Goal: Transaction & Acquisition: Purchase product/service

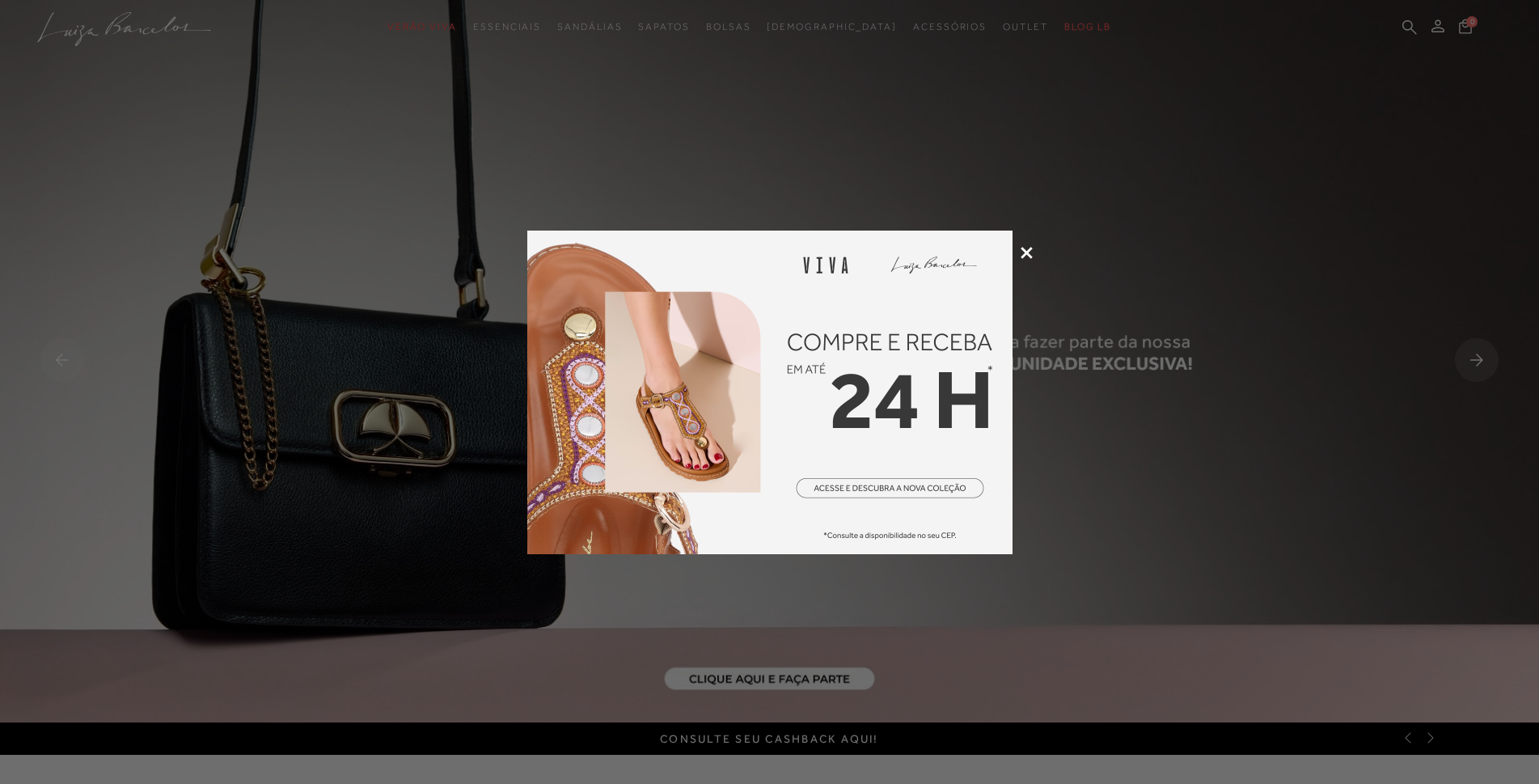
type input "[EMAIL_ADDRESS][DOMAIN_NAME]"
click at [1030, 253] on icon at bounding box center [1027, 253] width 12 height 12
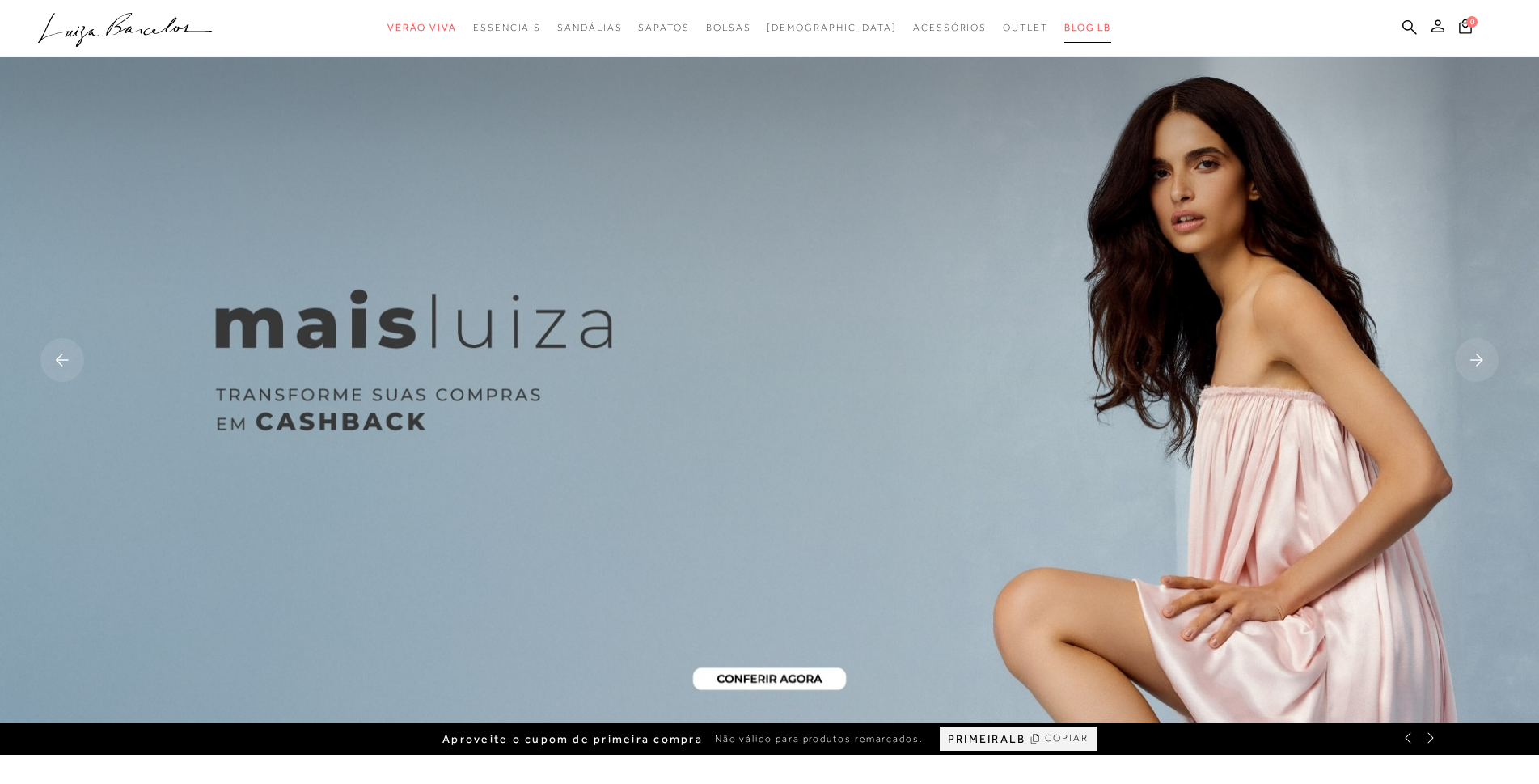
click at [1064, 26] on span "BLOG LB" at bounding box center [1087, 27] width 47 height 11
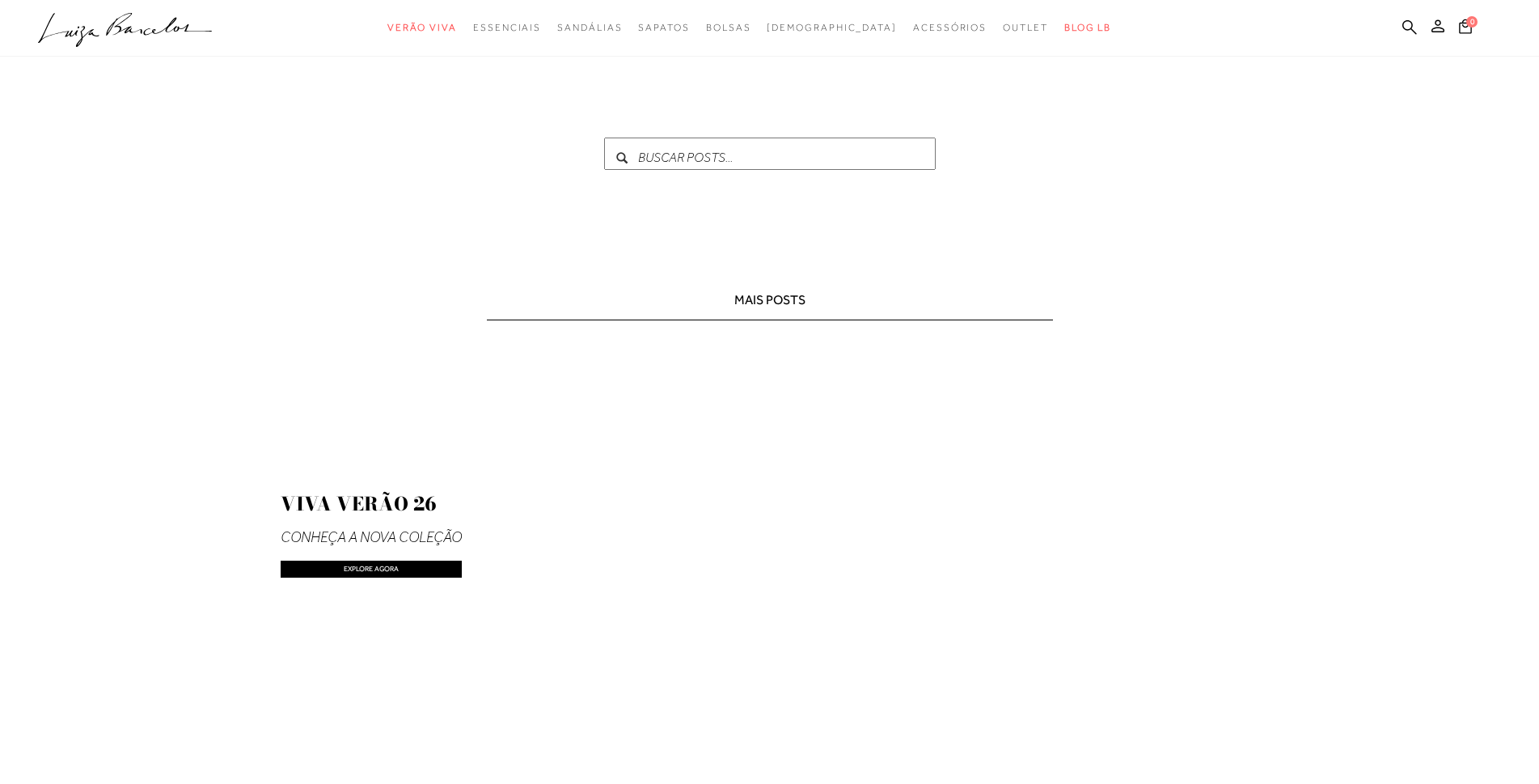
type input "[EMAIL_ADDRESS][DOMAIN_NAME]"
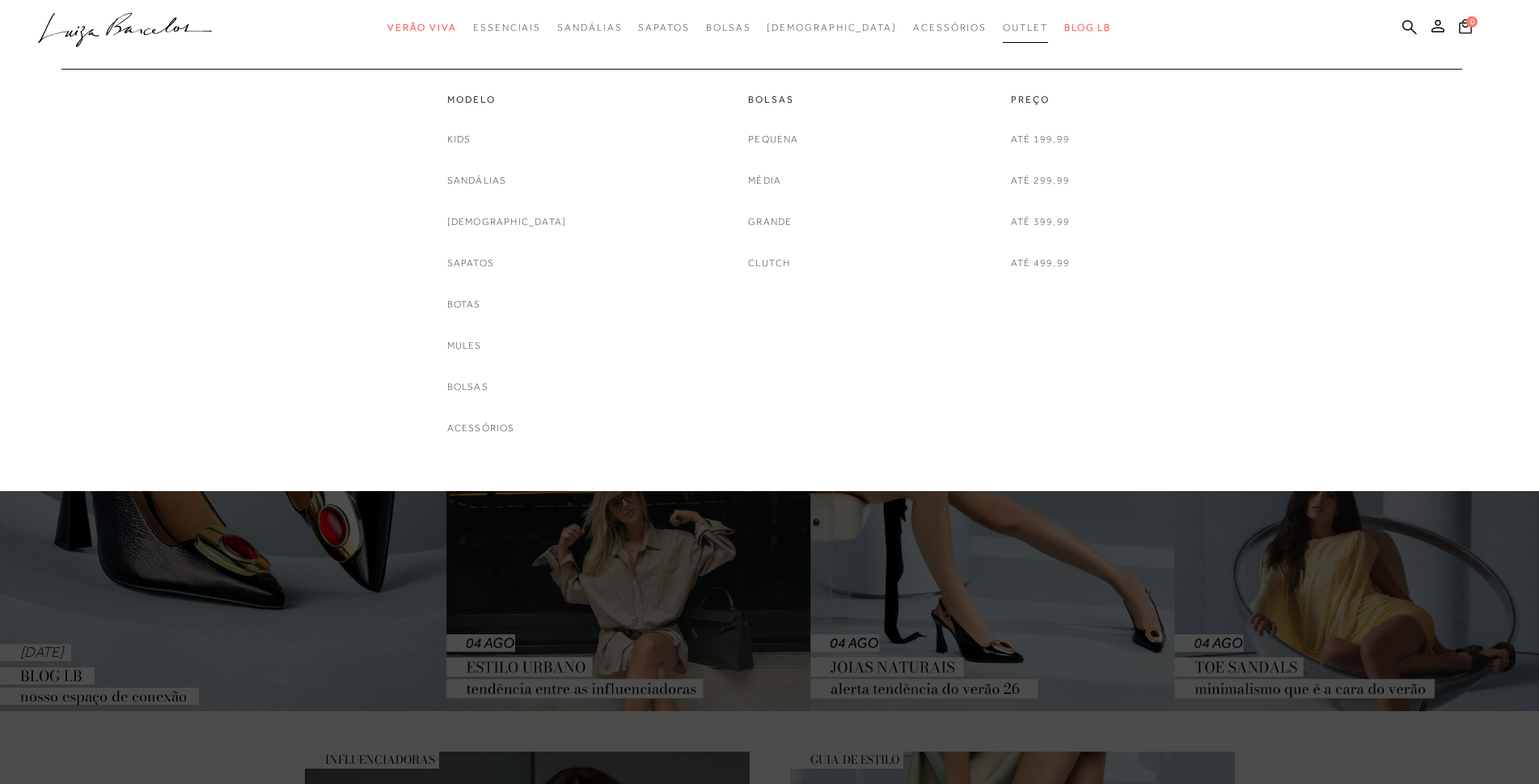
click at [1003, 24] on span "Outlet" at bounding box center [1025, 27] width 45 height 11
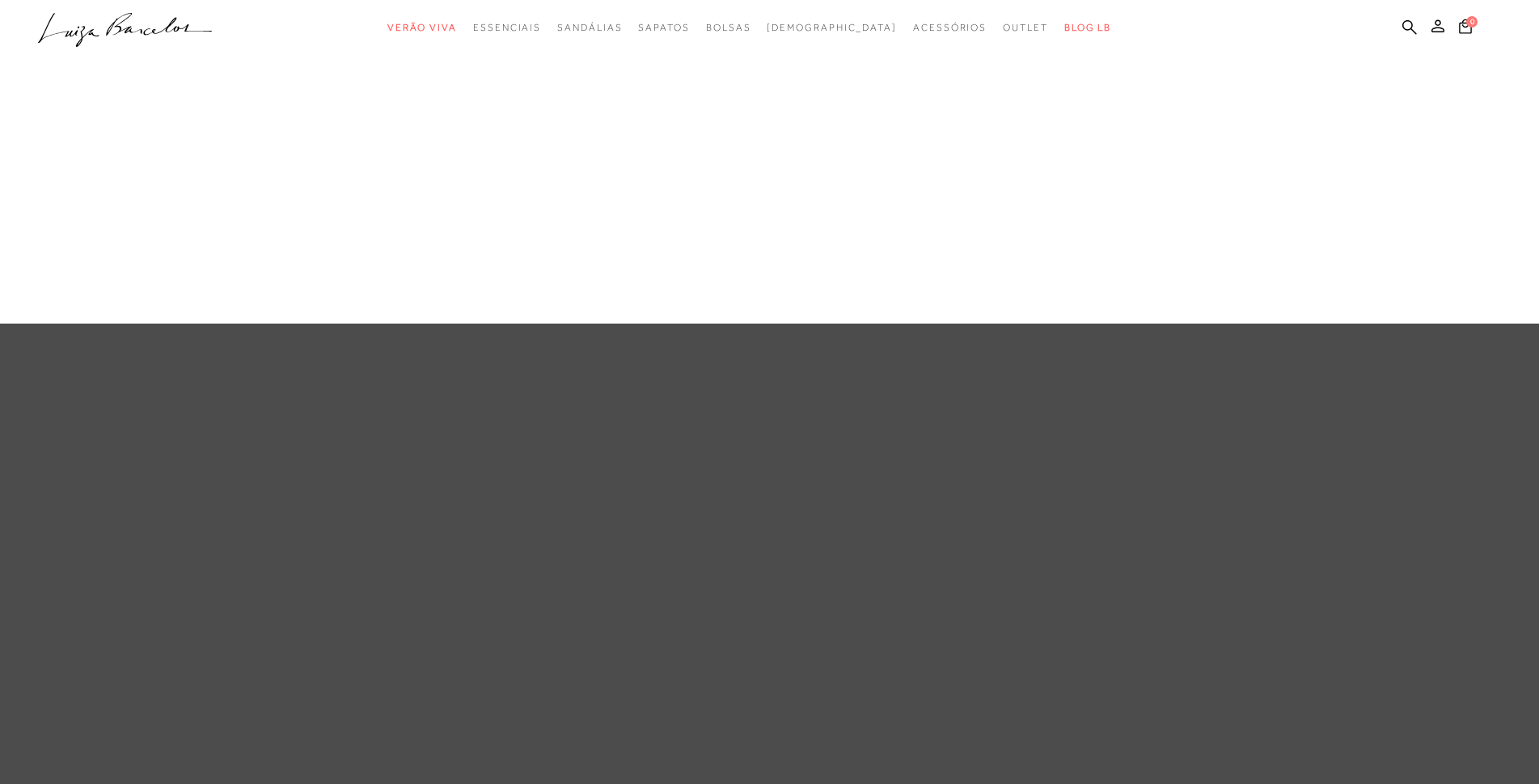
type input "[EMAIL_ADDRESS][DOMAIN_NAME]"
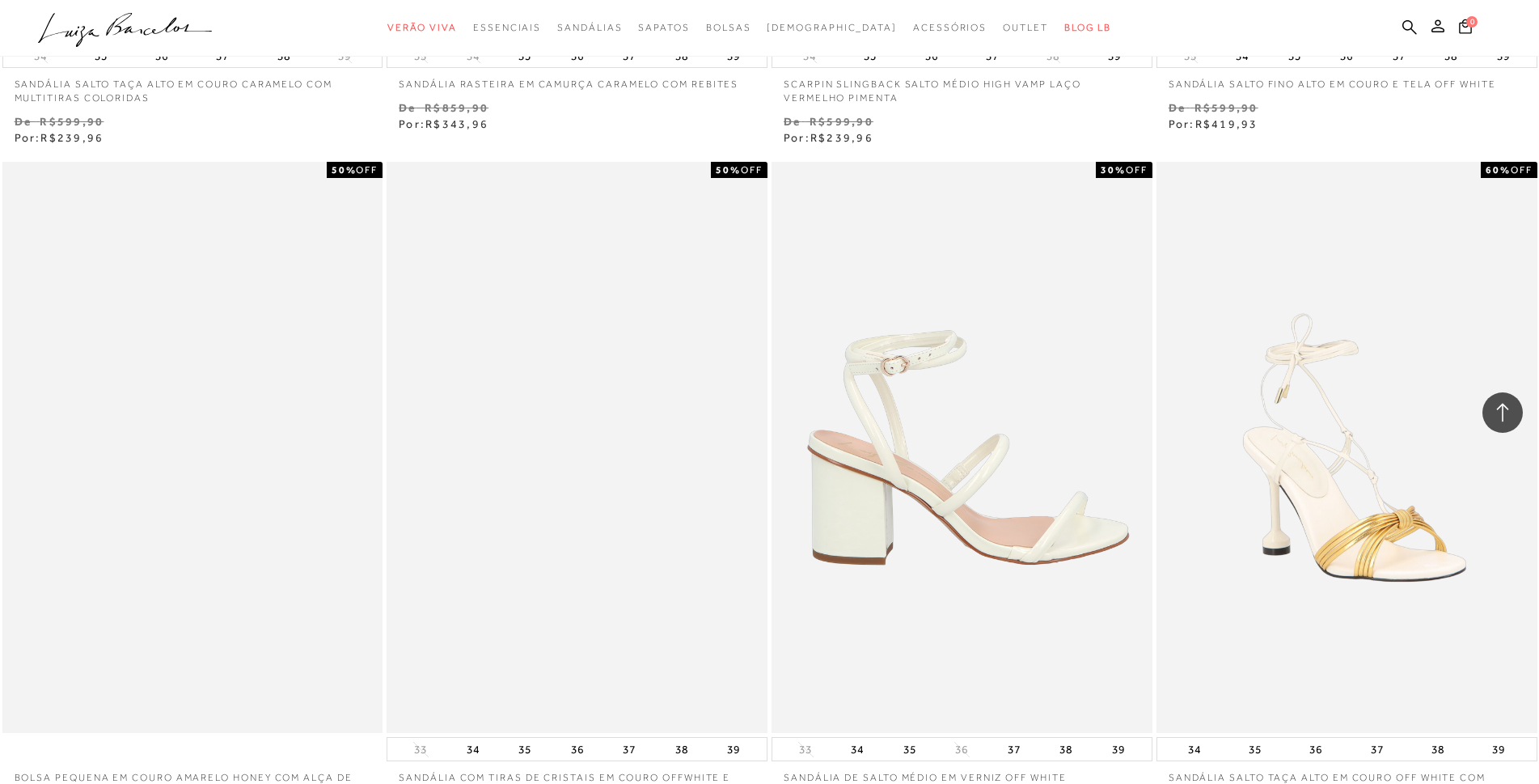
scroll to position [3721, 0]
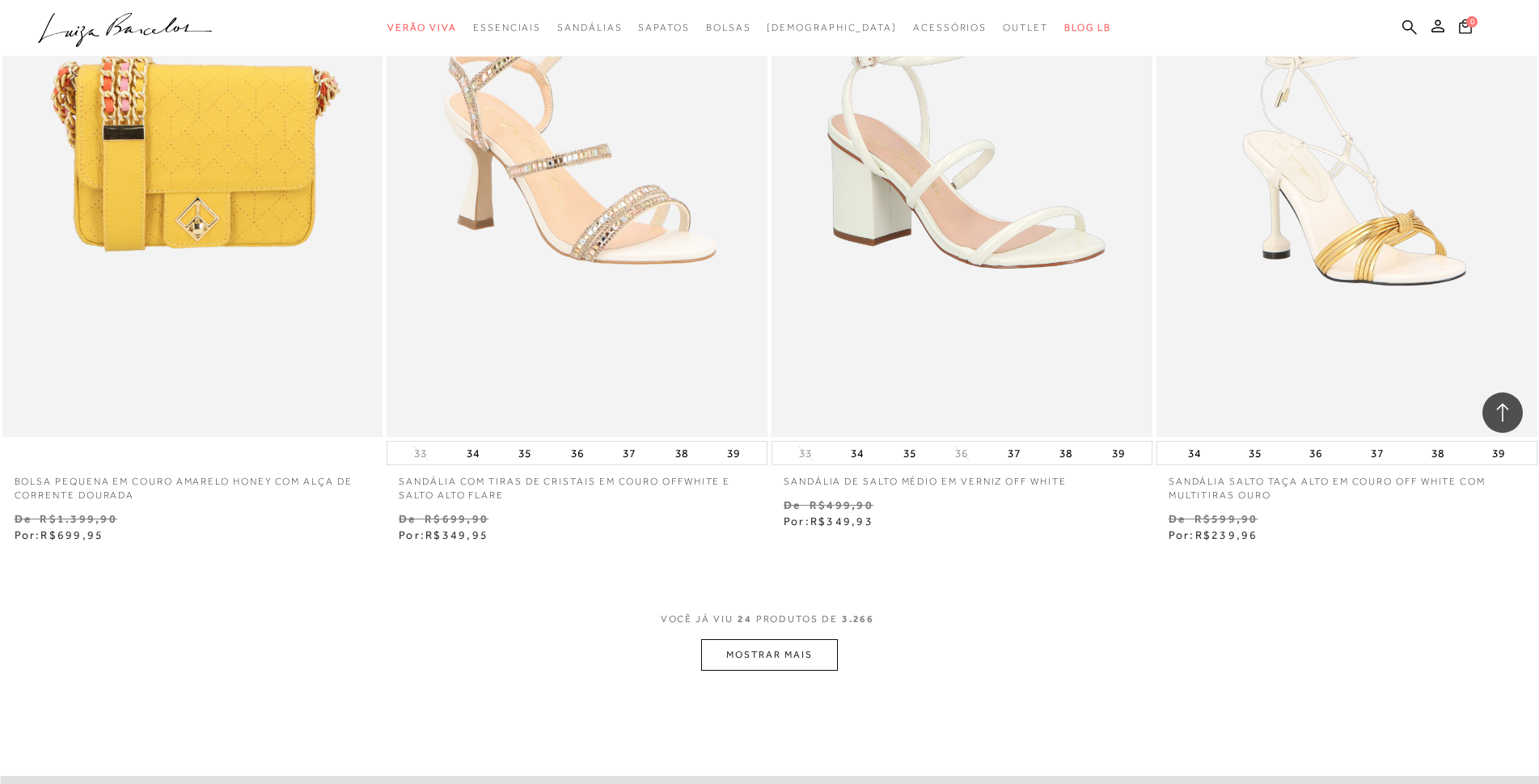
click at [787, 664] on button "MOSTRAR MAIS" at bounding box center [769, 654] width 136 height 32
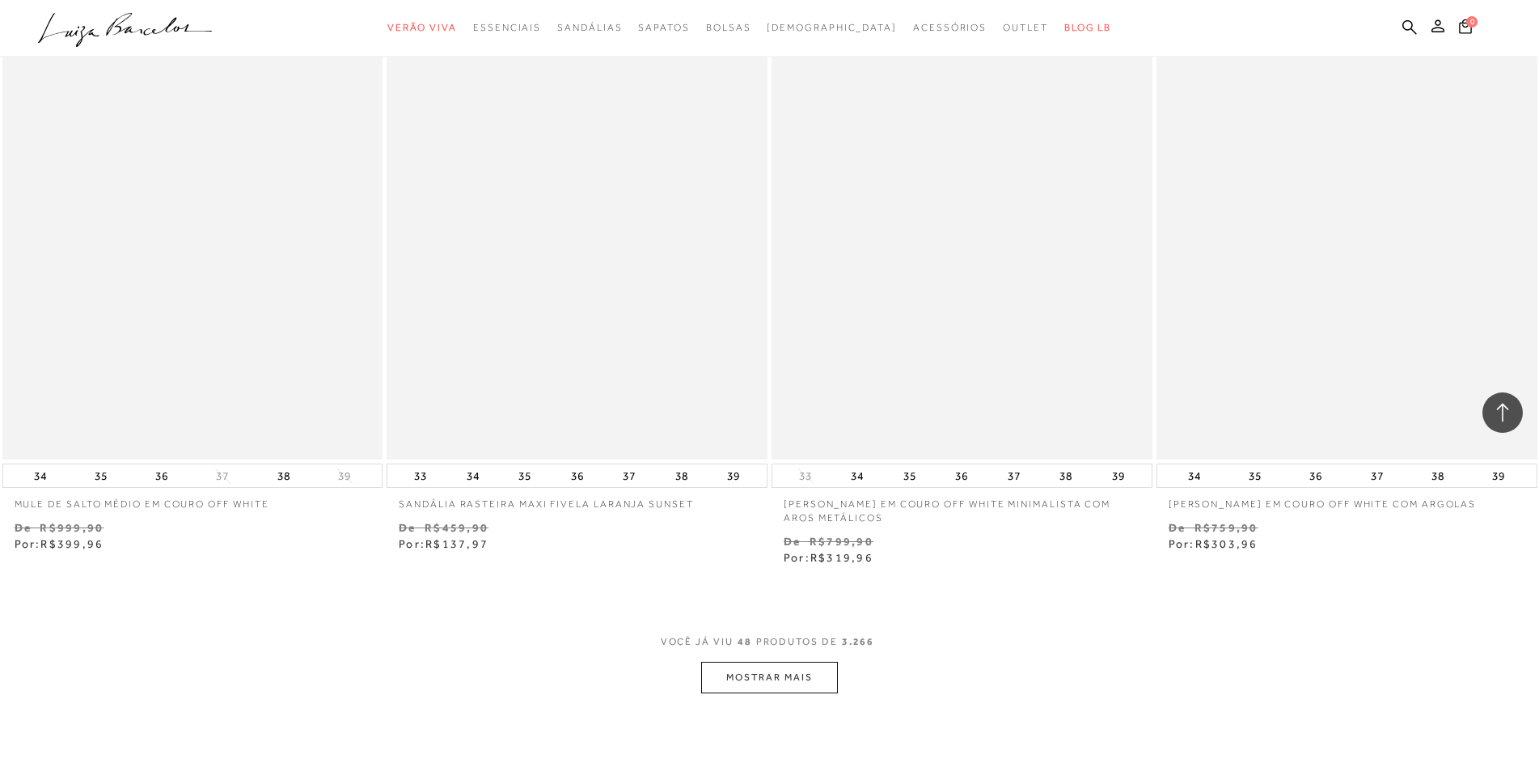
scroll to position [7846, 0]
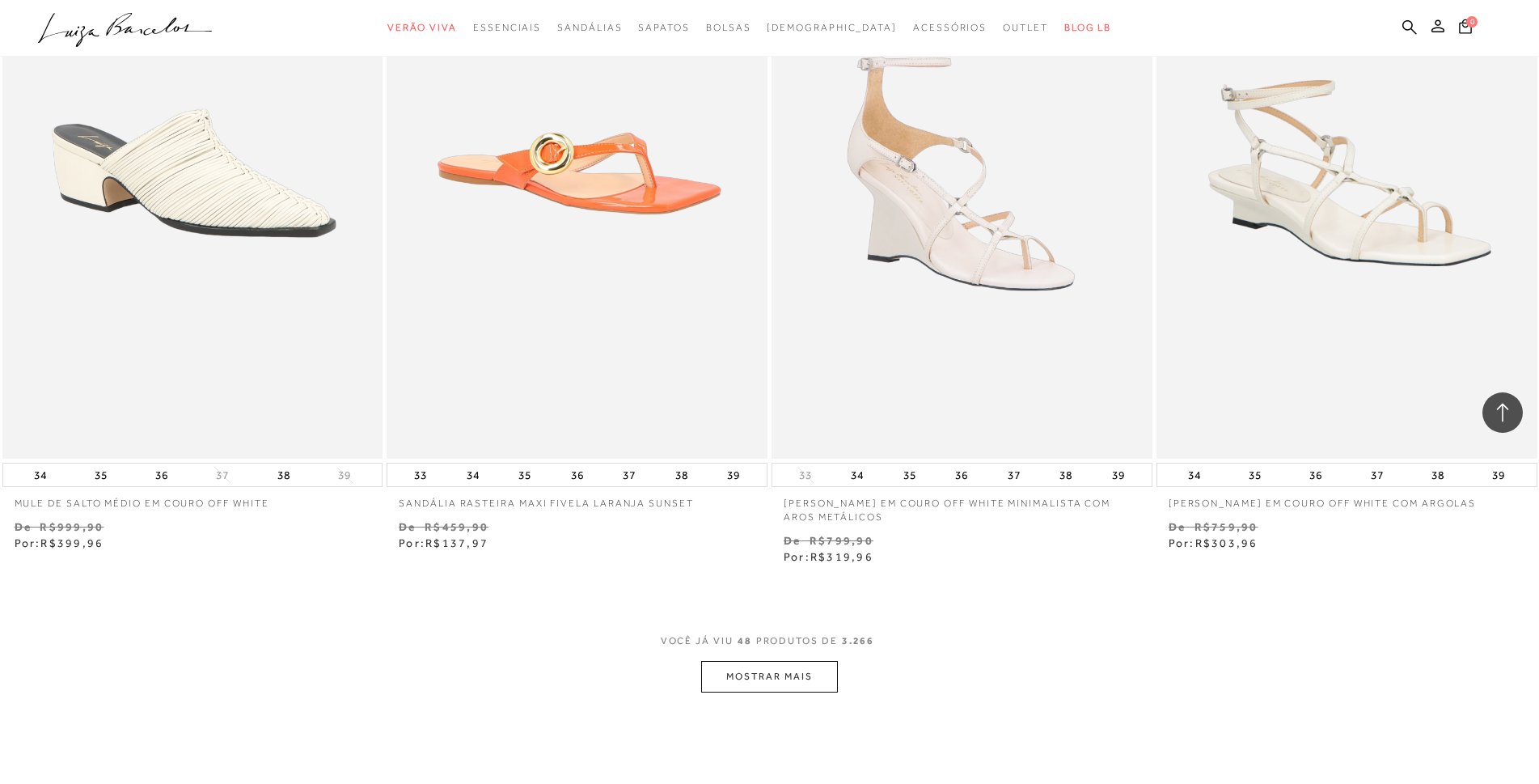
click at [758, 675] on button "MOSTRAR MAIS" at bounding box center [769, 676] width 136 height 32
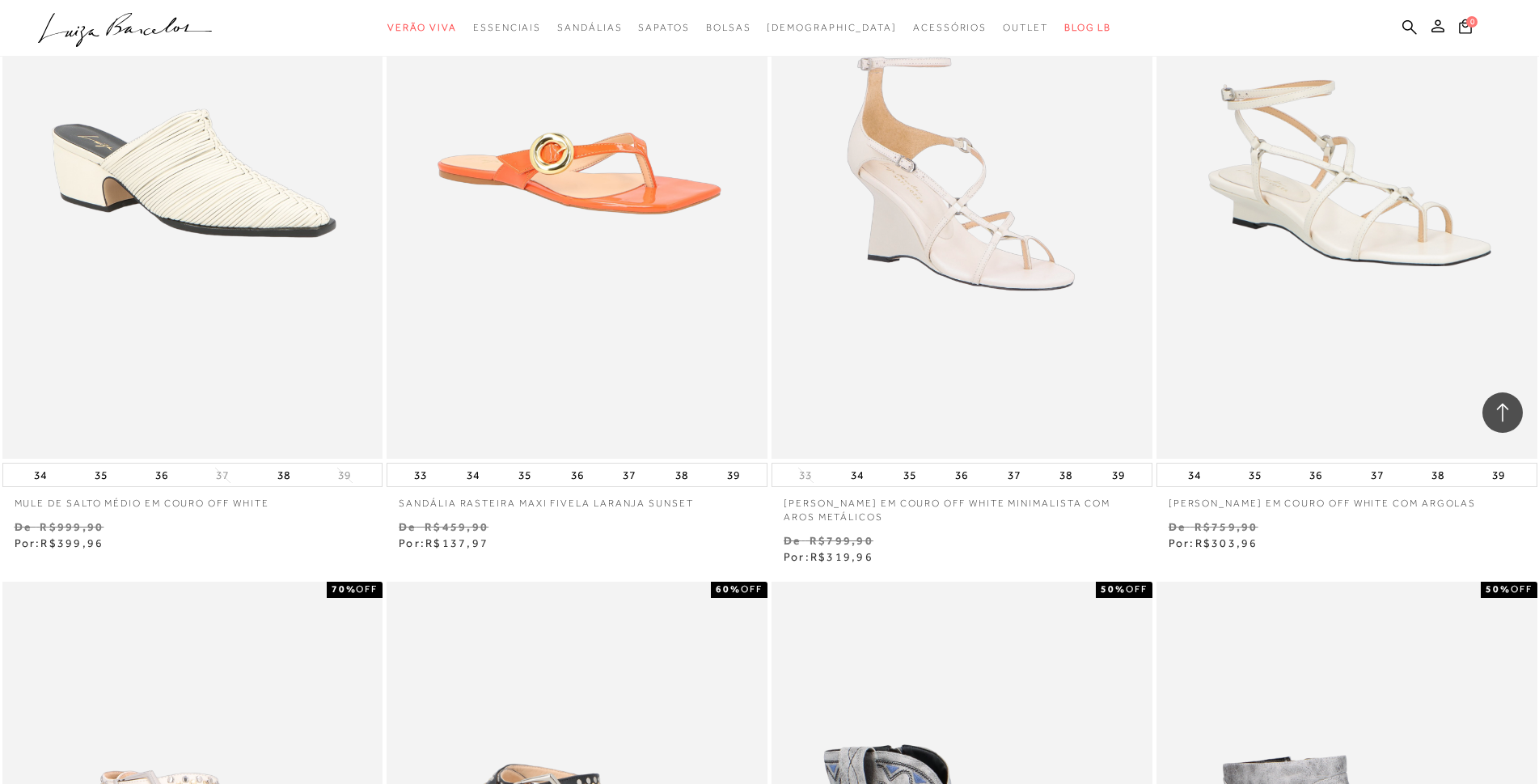
scroll to position [8251, 0]
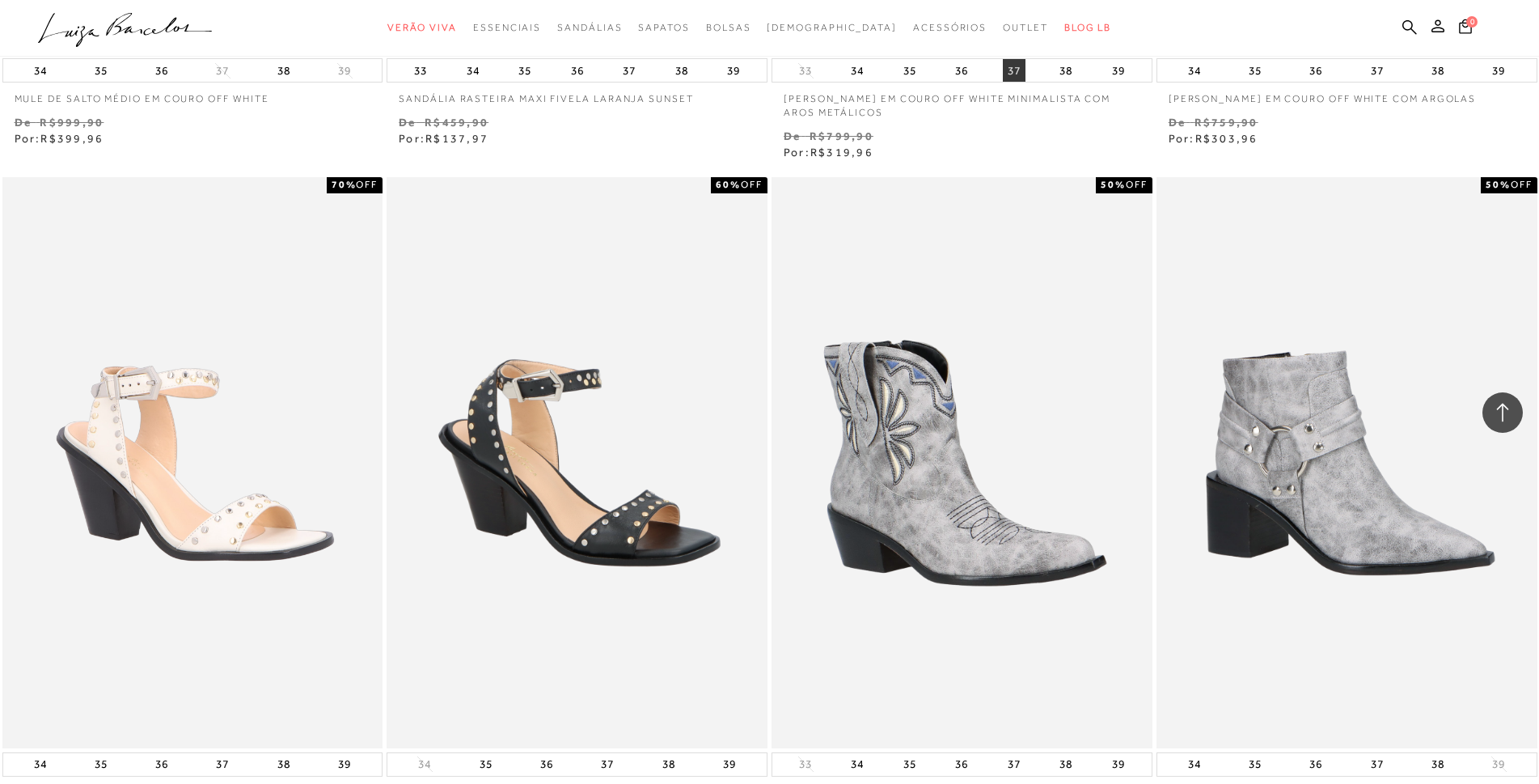
click at [1017, 68] on button "37" at bounding box center [1014, 70] width 23 height 23
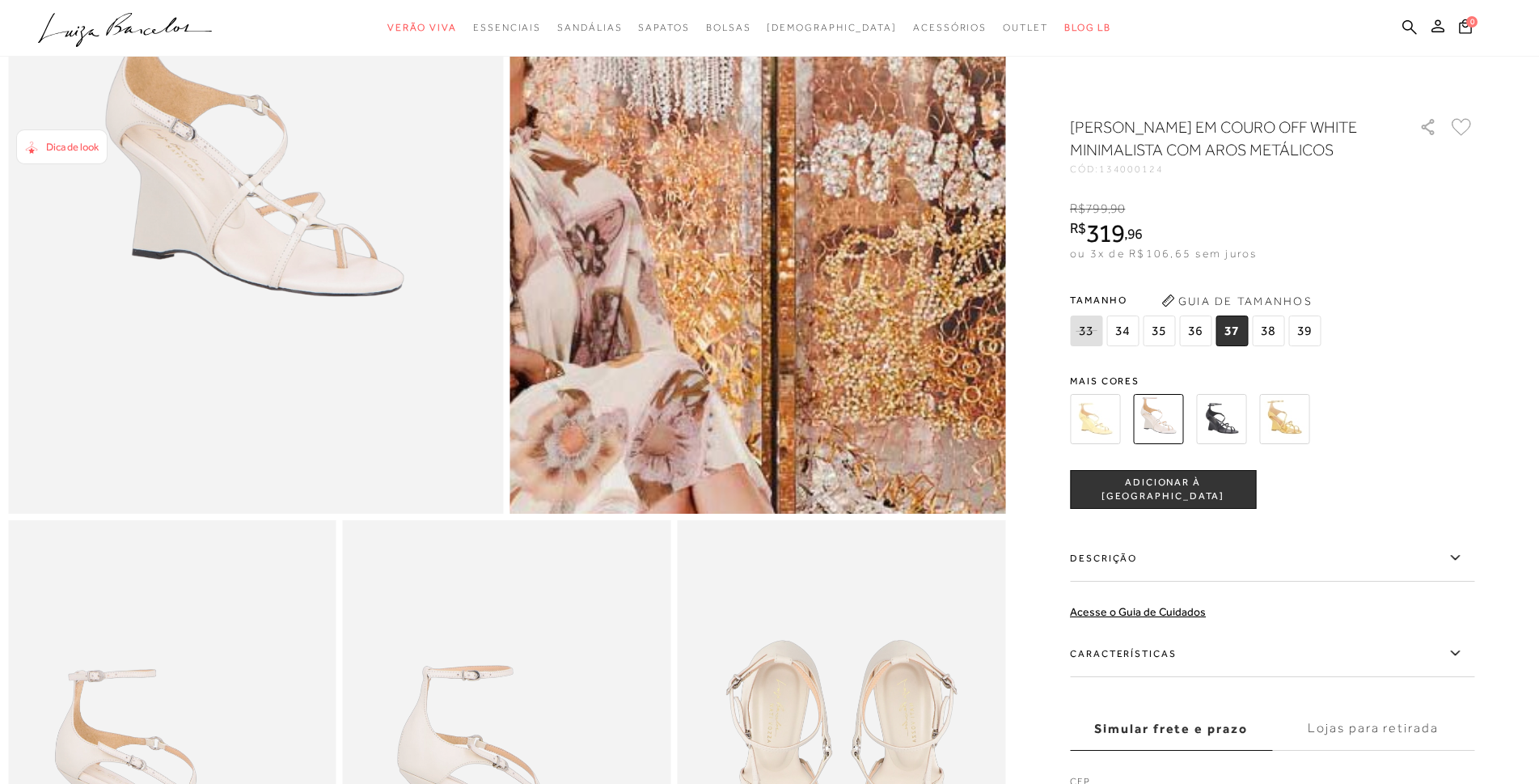
scroll to position [81, 0]
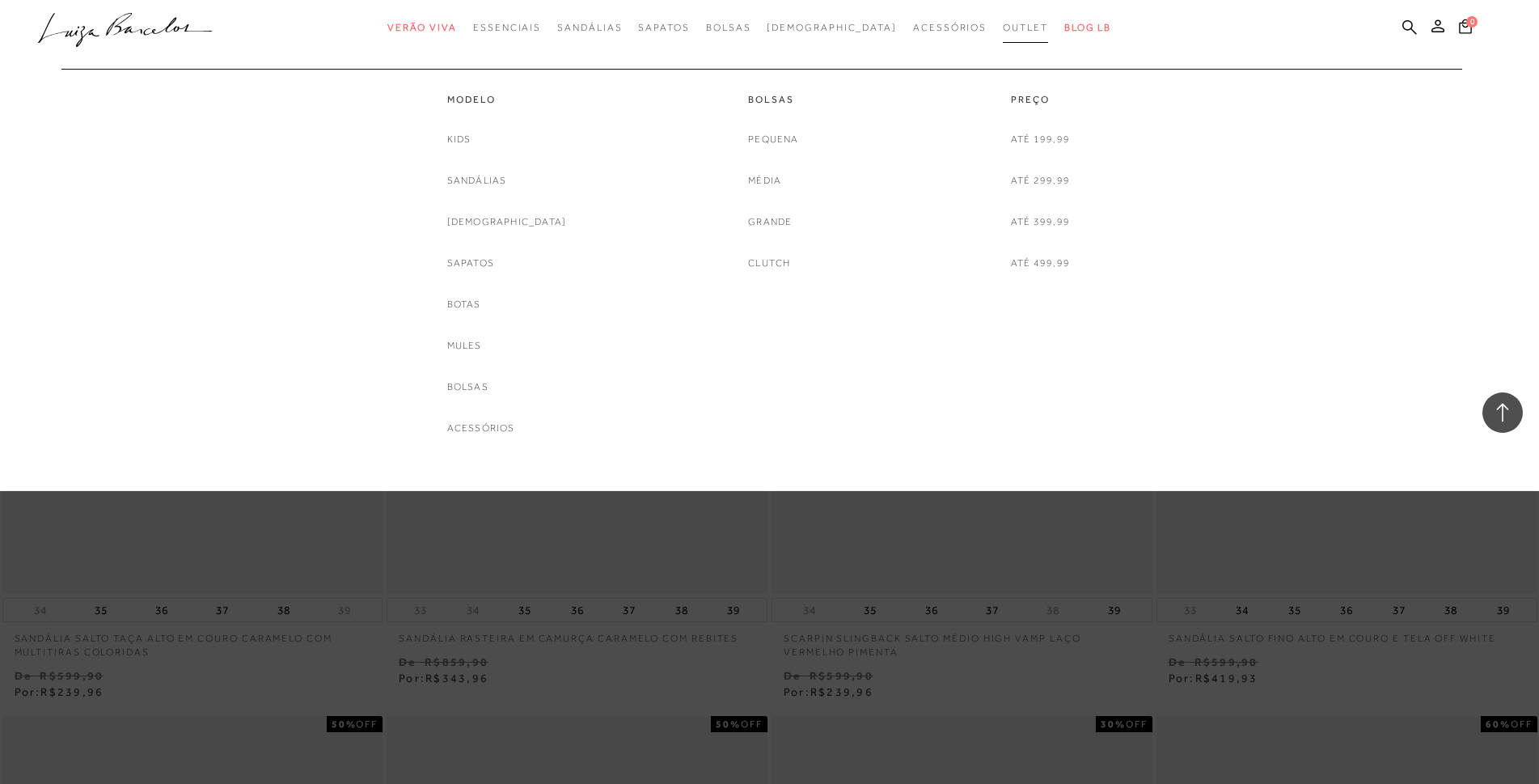
scroll to position [8251, 0]
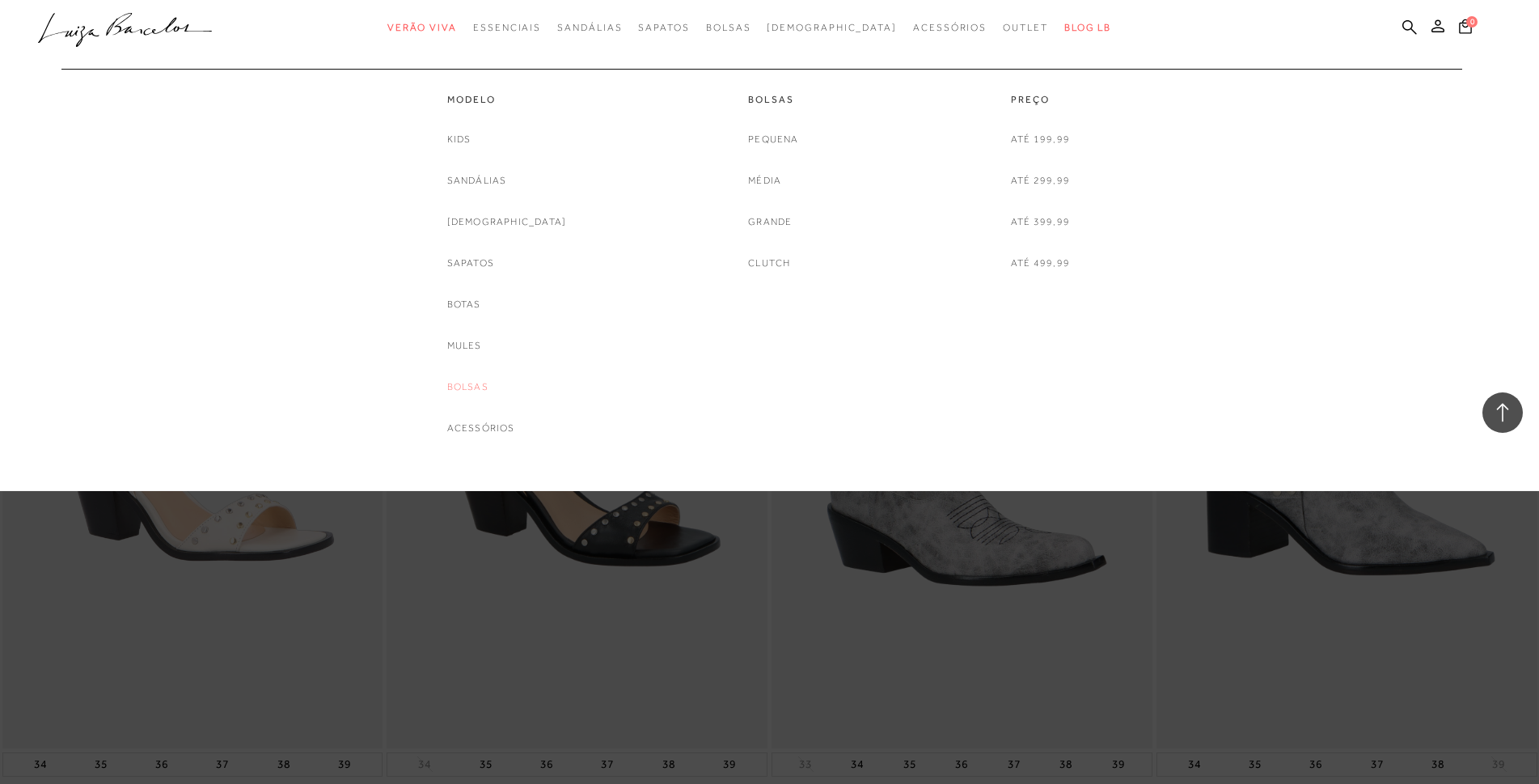
click at [489, 390] on link "Bolsas" at bounding box center [468, 387] width 41 height 17
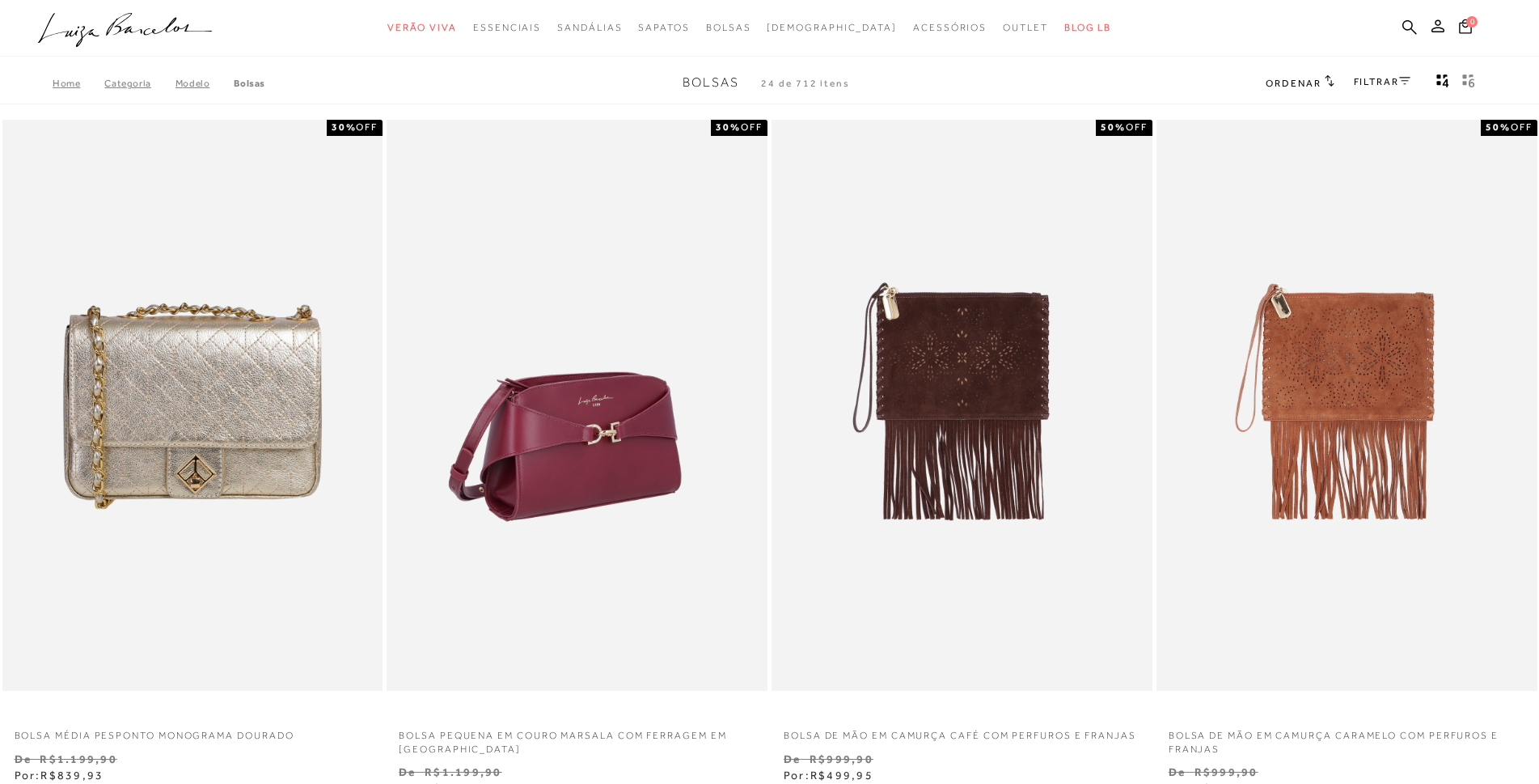
scroll to position [81, 0]
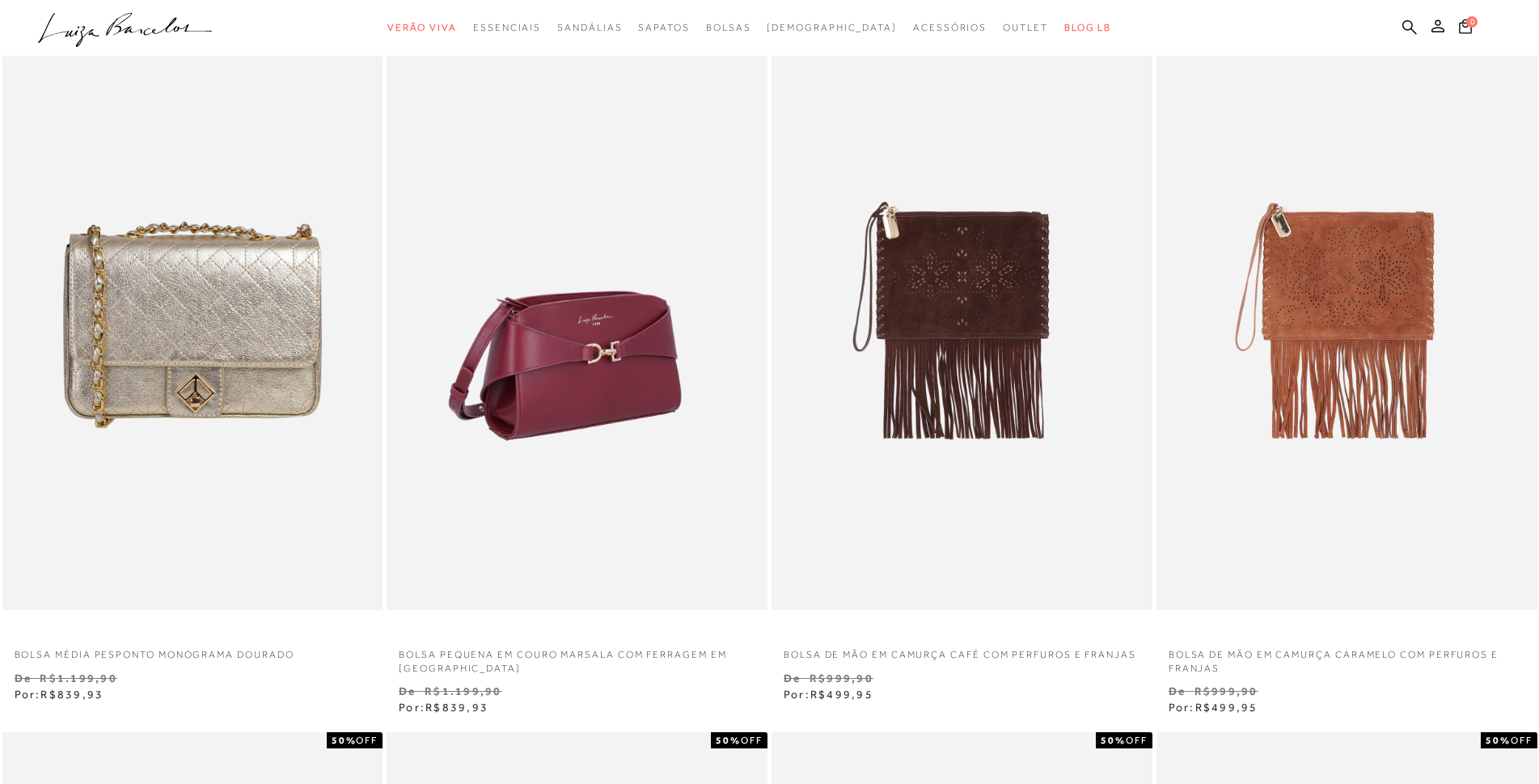
click at [566, 411] on img at bounding box center [578, 324] width 379 height 571
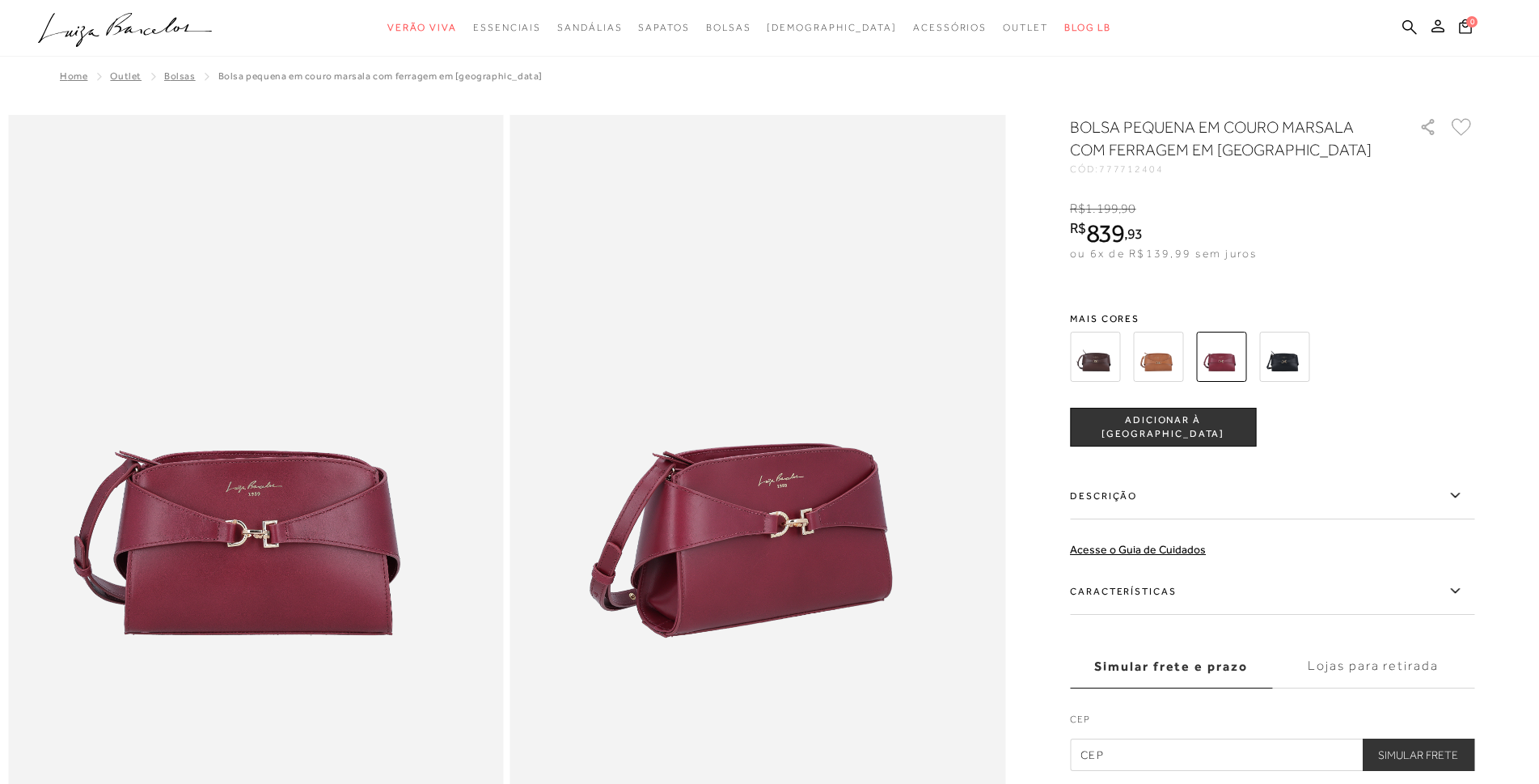
click at [1108, 364] on img at bounding box center [1095, 356] width 50 height 50
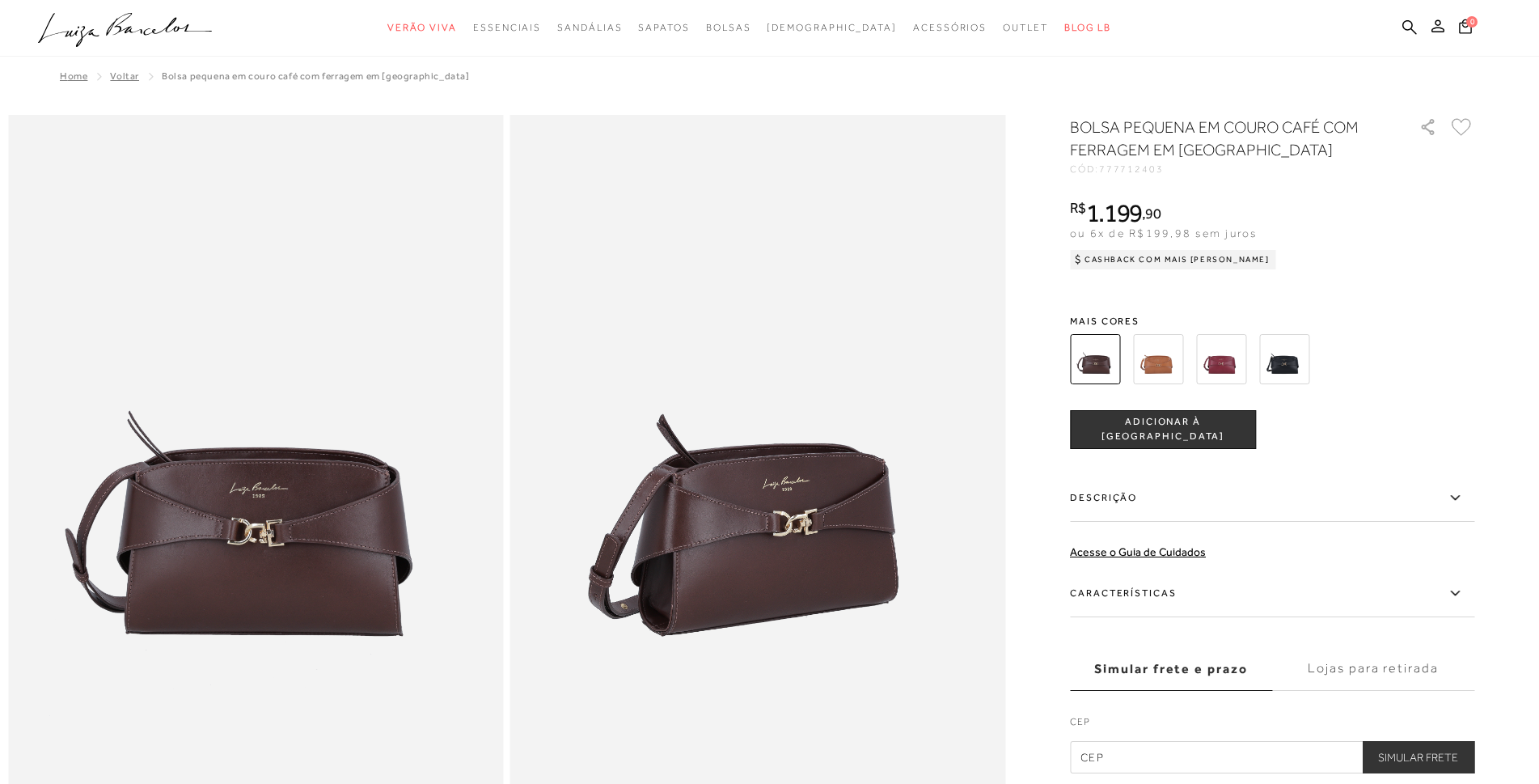
click at [1226, 373] on img at bounding box center [1221, 359] width 50 height 50
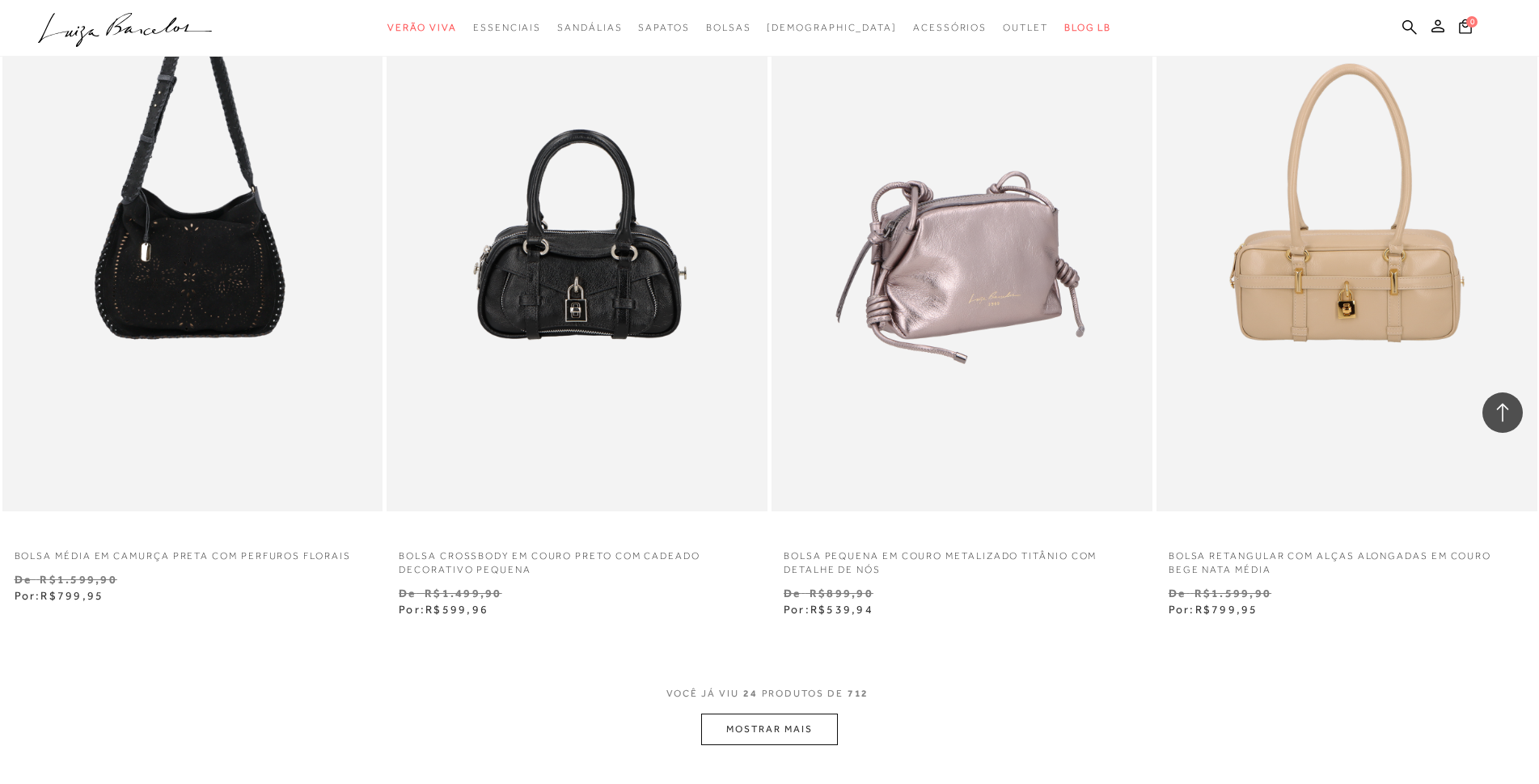
scroll to position [3801, 0]
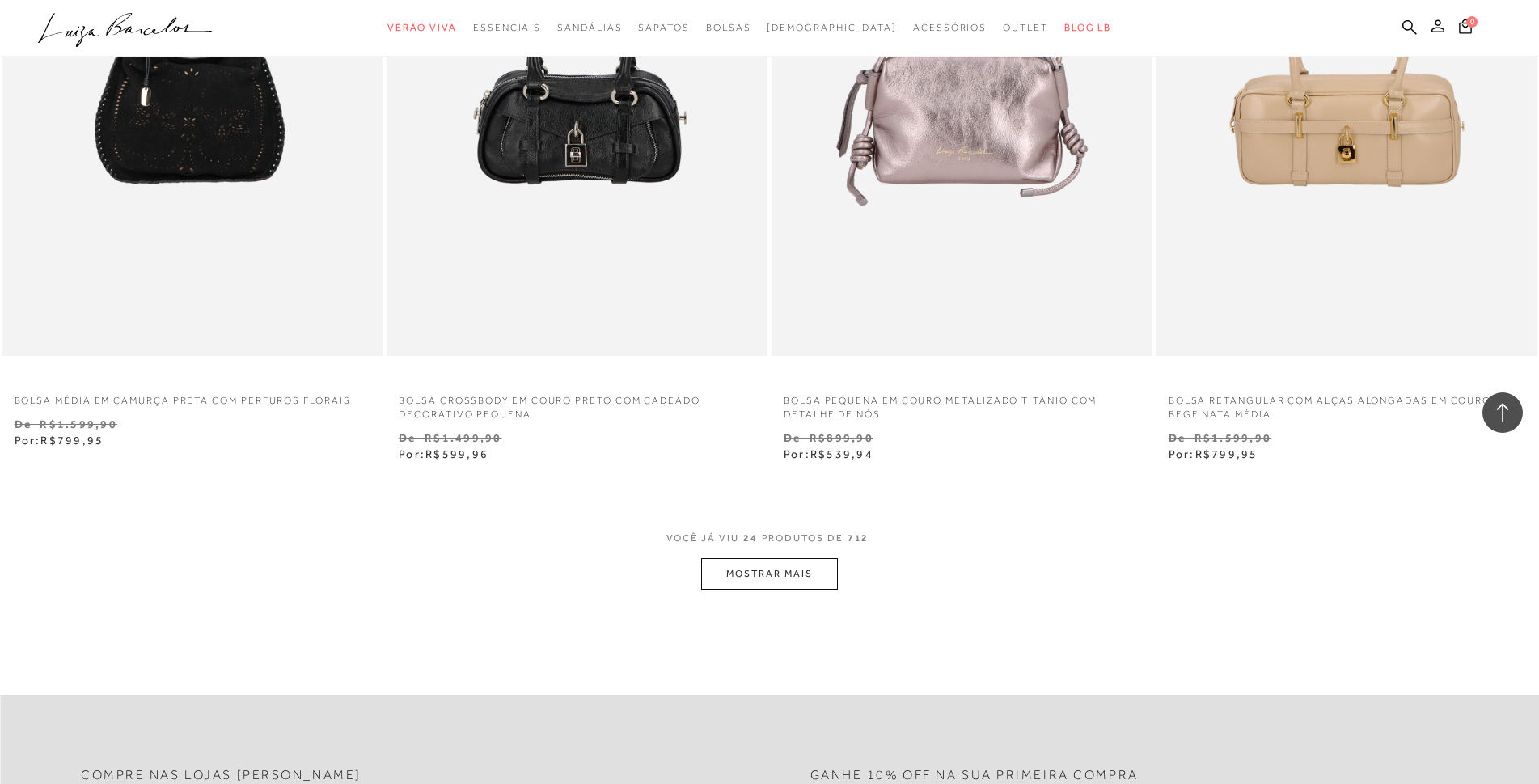
click at [793, 579] on button "MOSTRAR MAIS" at bounding box center [769, 574] width 136 height 32
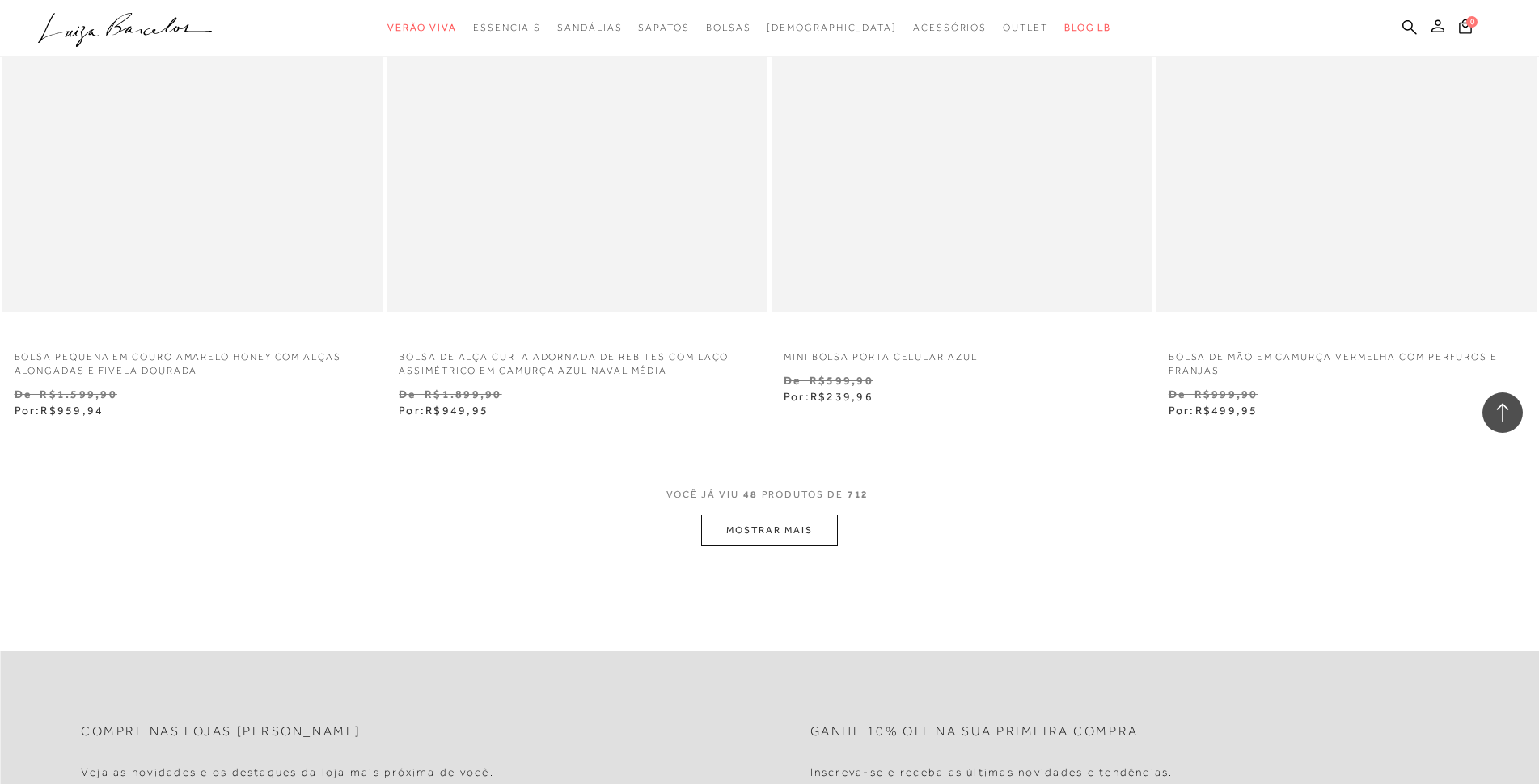
scroll to position [8007, 0]
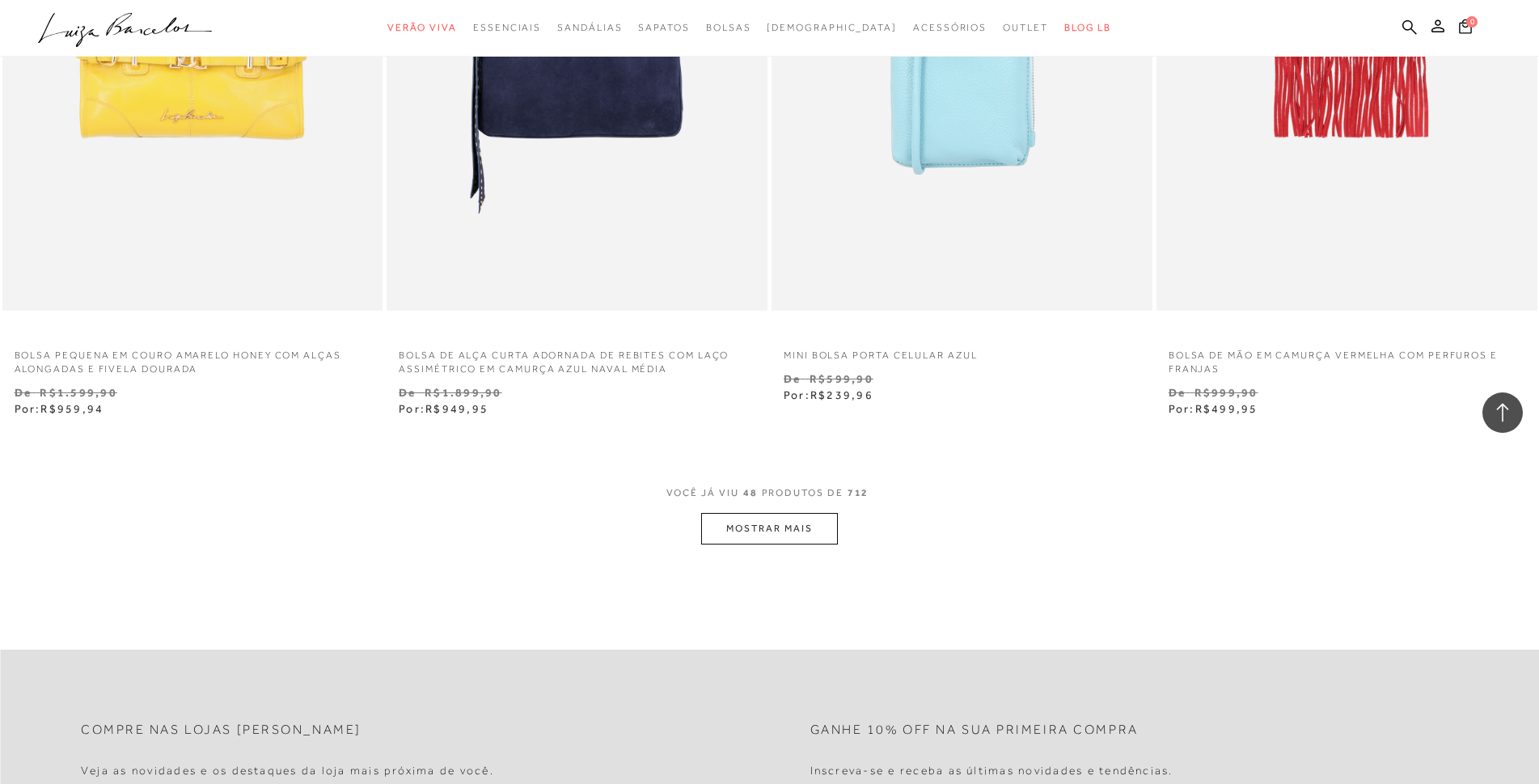
click at [799, 536] on button "MOSTRAR MAIS" at bounding box center [769, 528] width 136 height 32
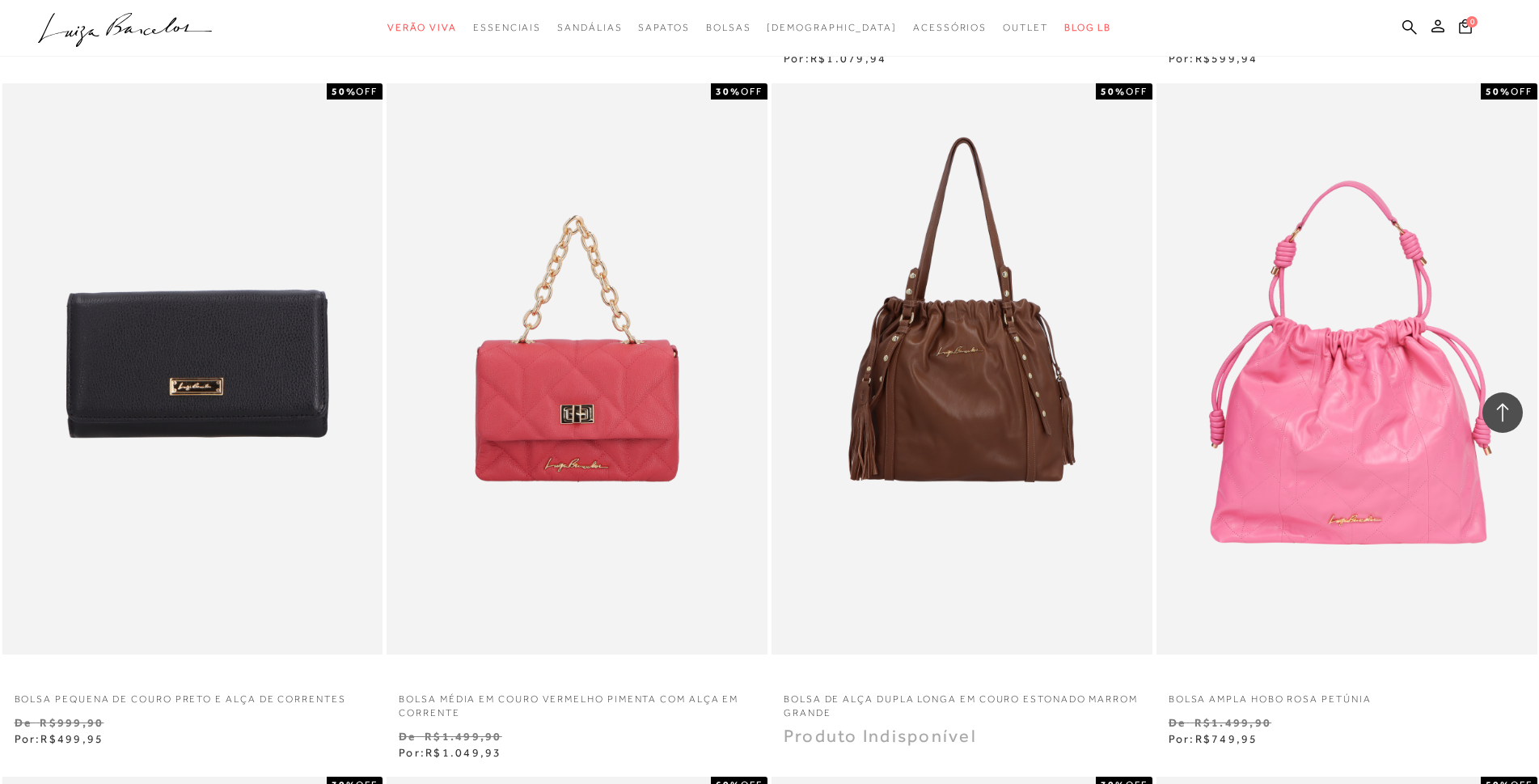
scroll to position [4934, 0]
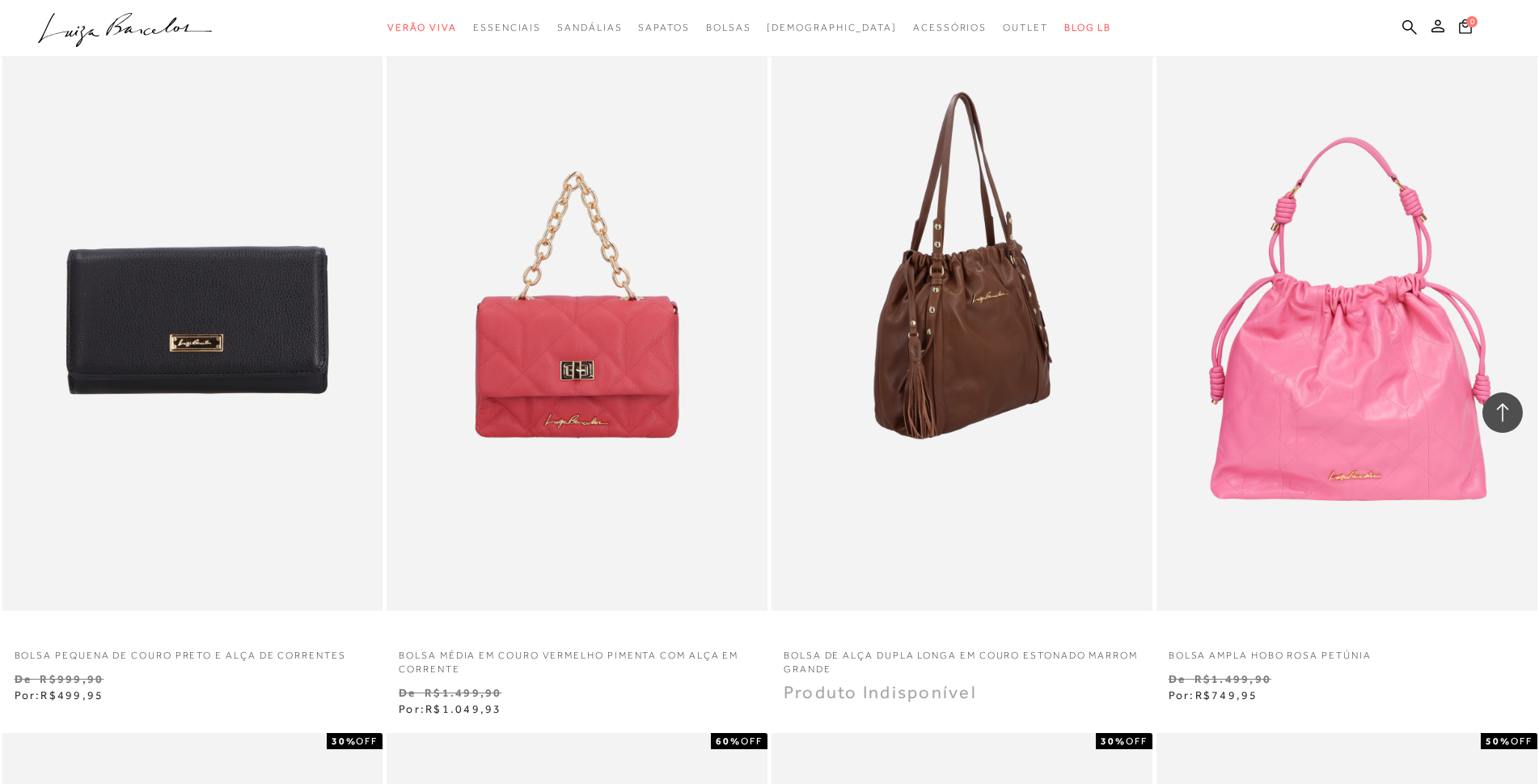
click at [1029, 381] on img at bounding box center [963, 325] width 379 height 571
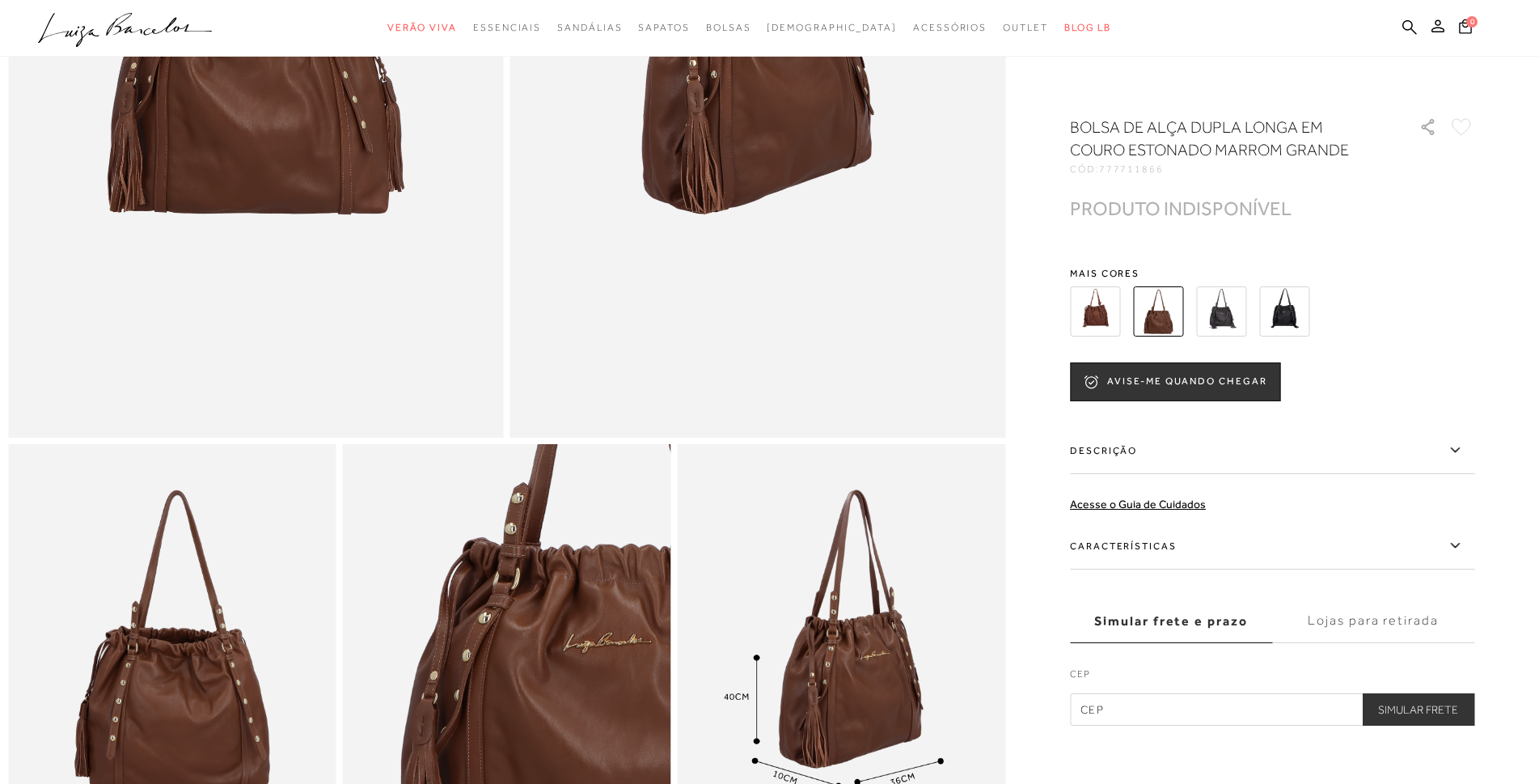
scroll to position [324, 0]
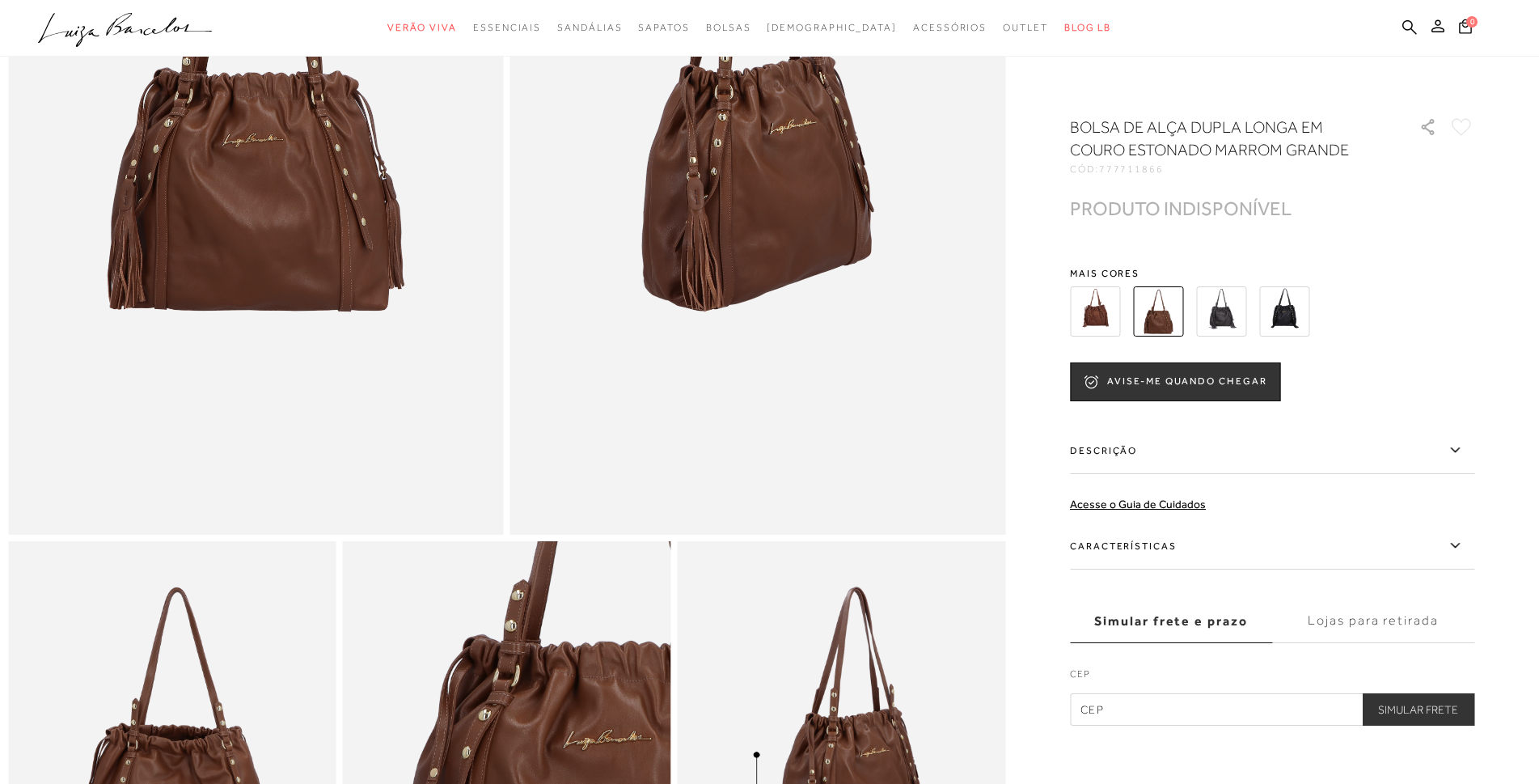
scroll to position [1348, 0]
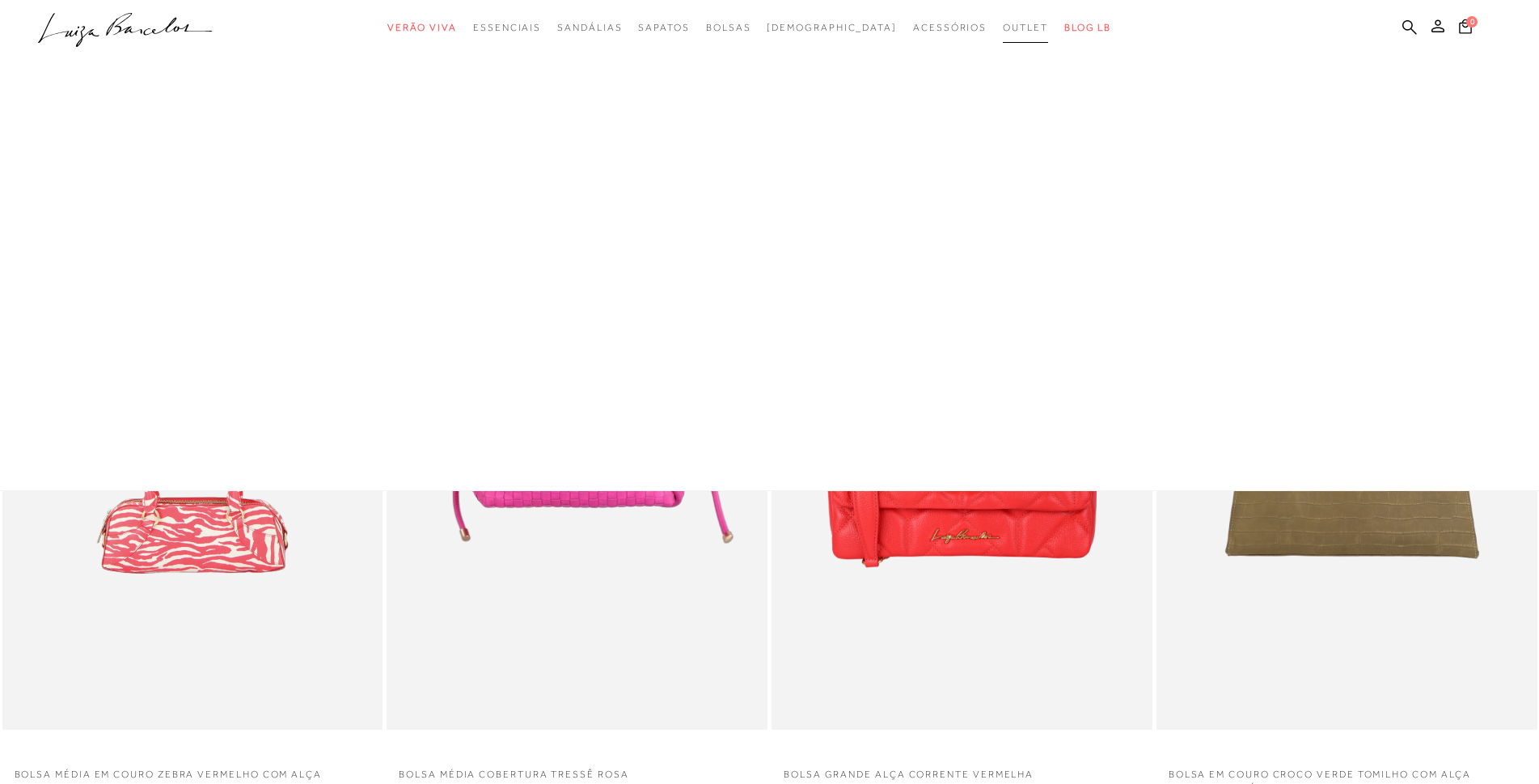
drag, startPoint x: 745, startPoint y: 50, endPoint x: 986, endPoint y: 29, distance: 241.9
click at [1003, 29] on span "Outlet" at bounding box center [1025, 27] width 45 height 11
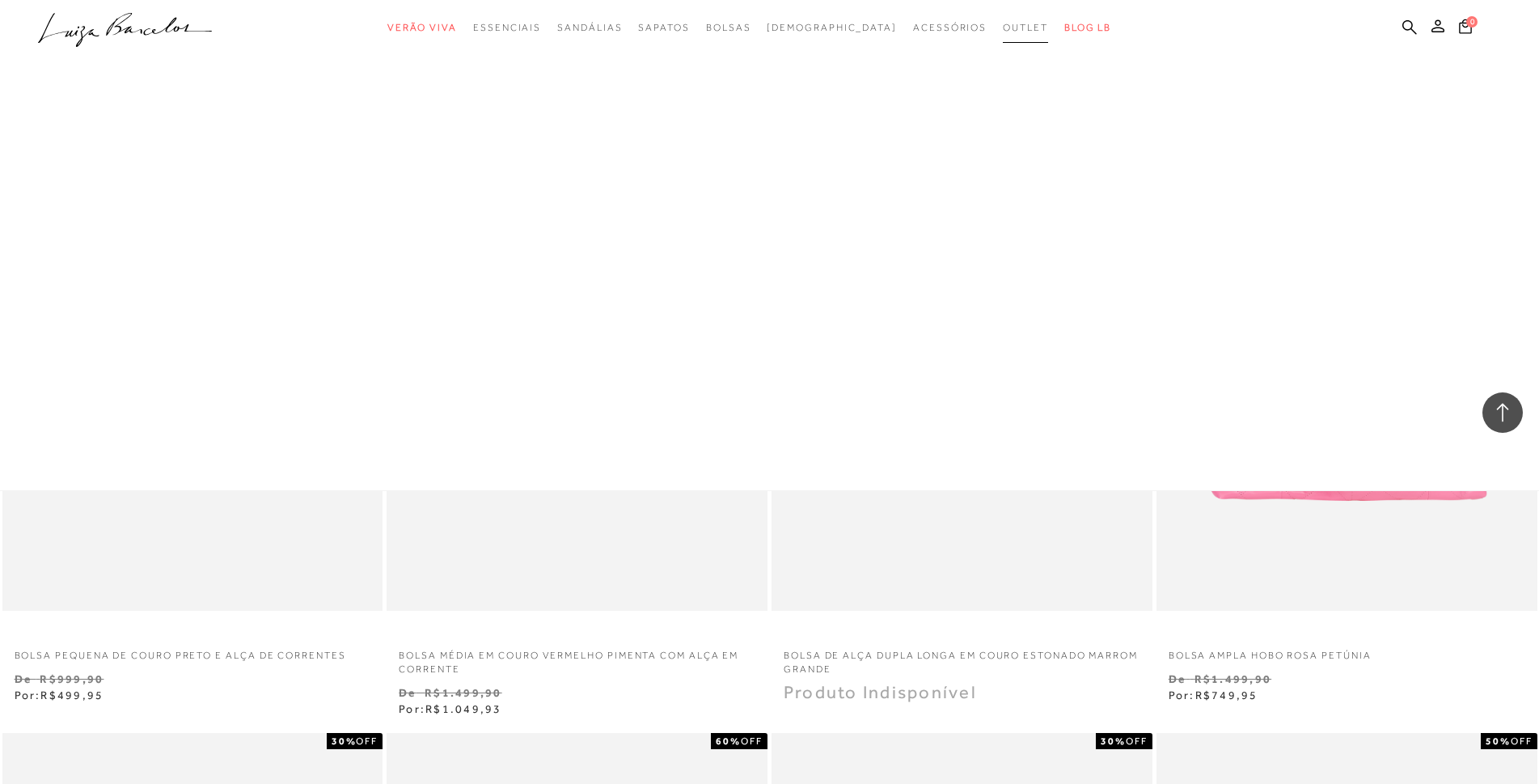
click at [1003, 29] on span "Outlet" at bounding box center [1025, 27] width 45 height 11
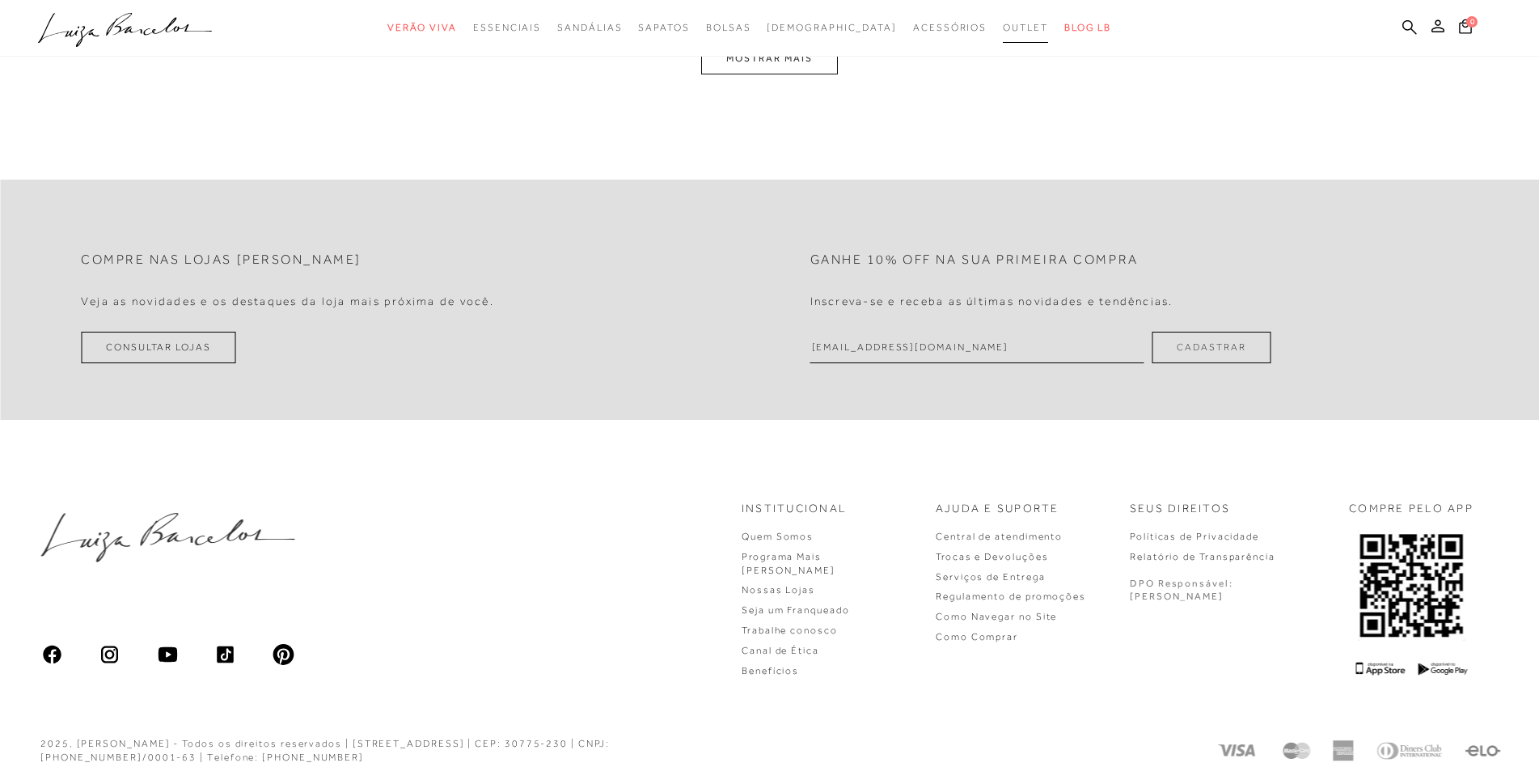
scroll to position [0, 0]
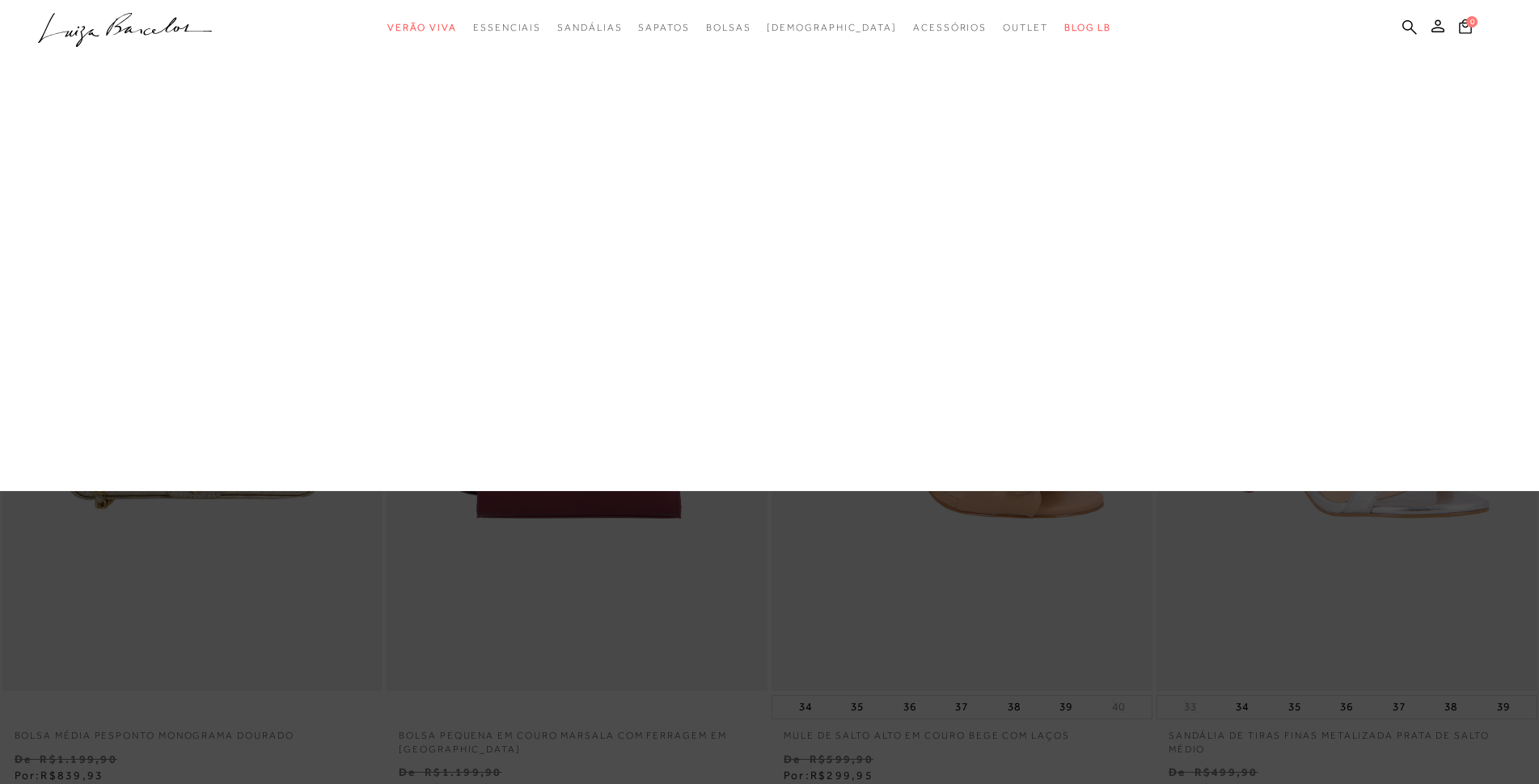
click at [0, 0] on link "Sapatos" at bounding box center [0, 0] width 0 height 0
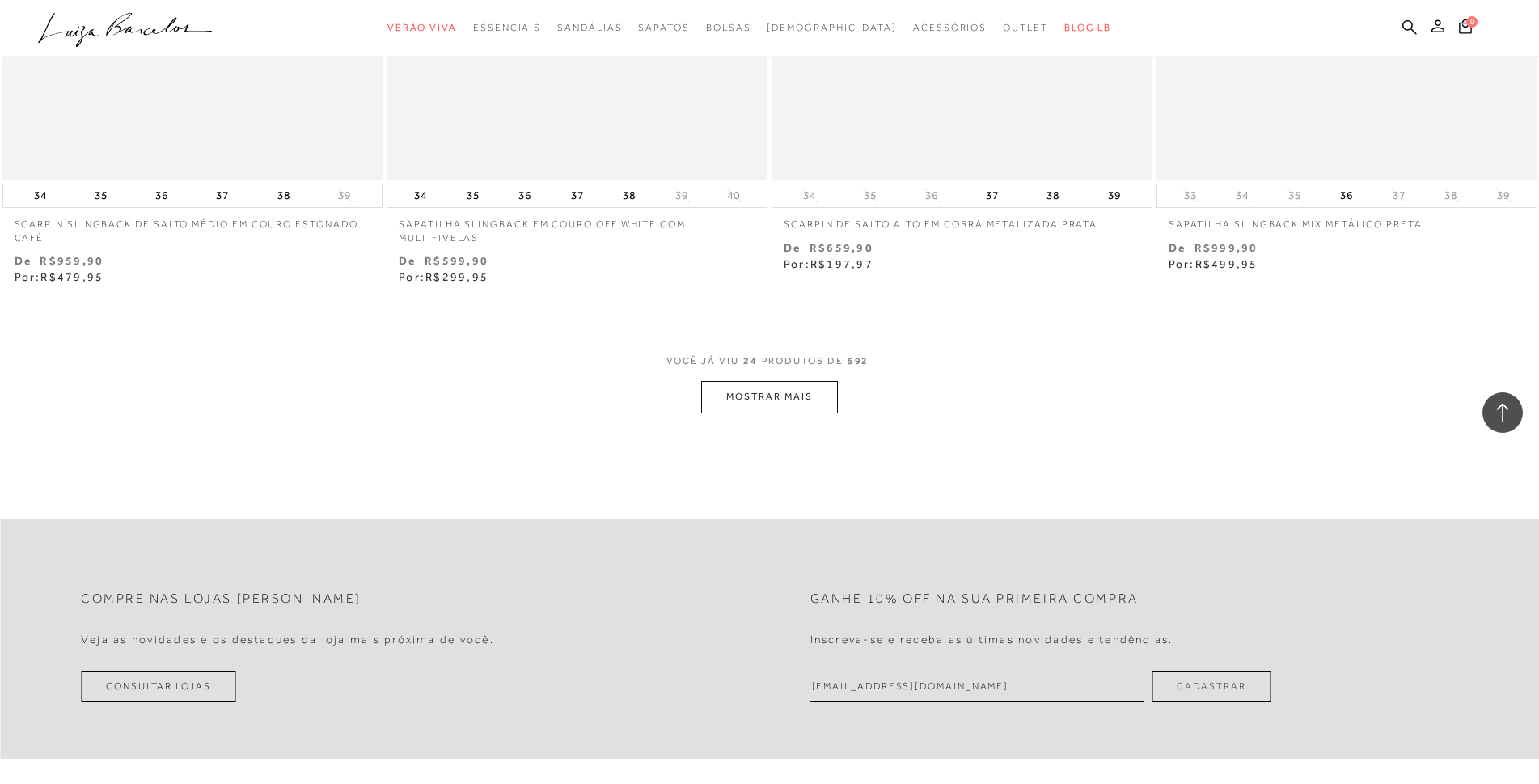
scroll to position [3964, 0]
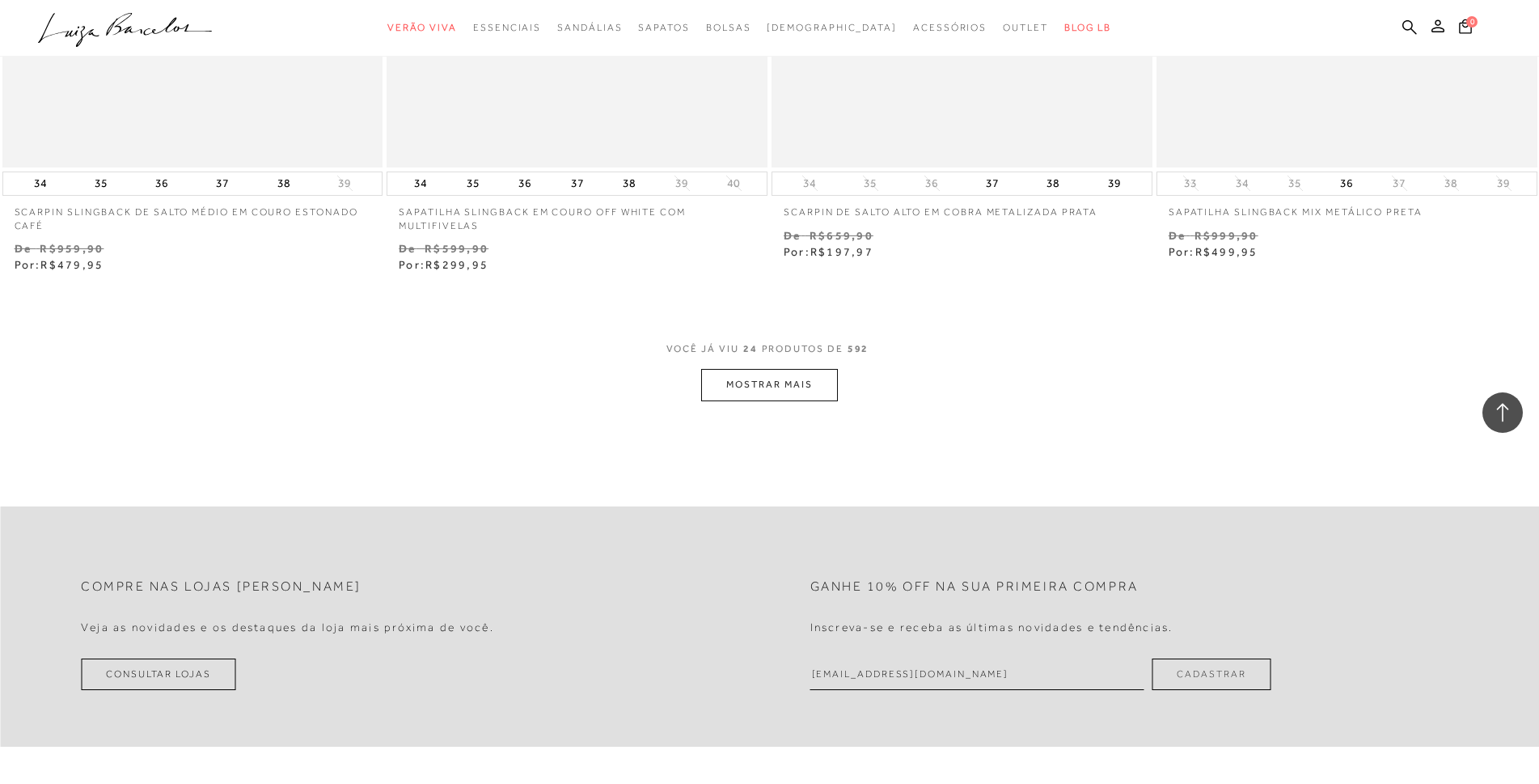
click at [766, 390] on button "MOSTRAR MAIS" at bounding box center [769, 384] width 136 height 32
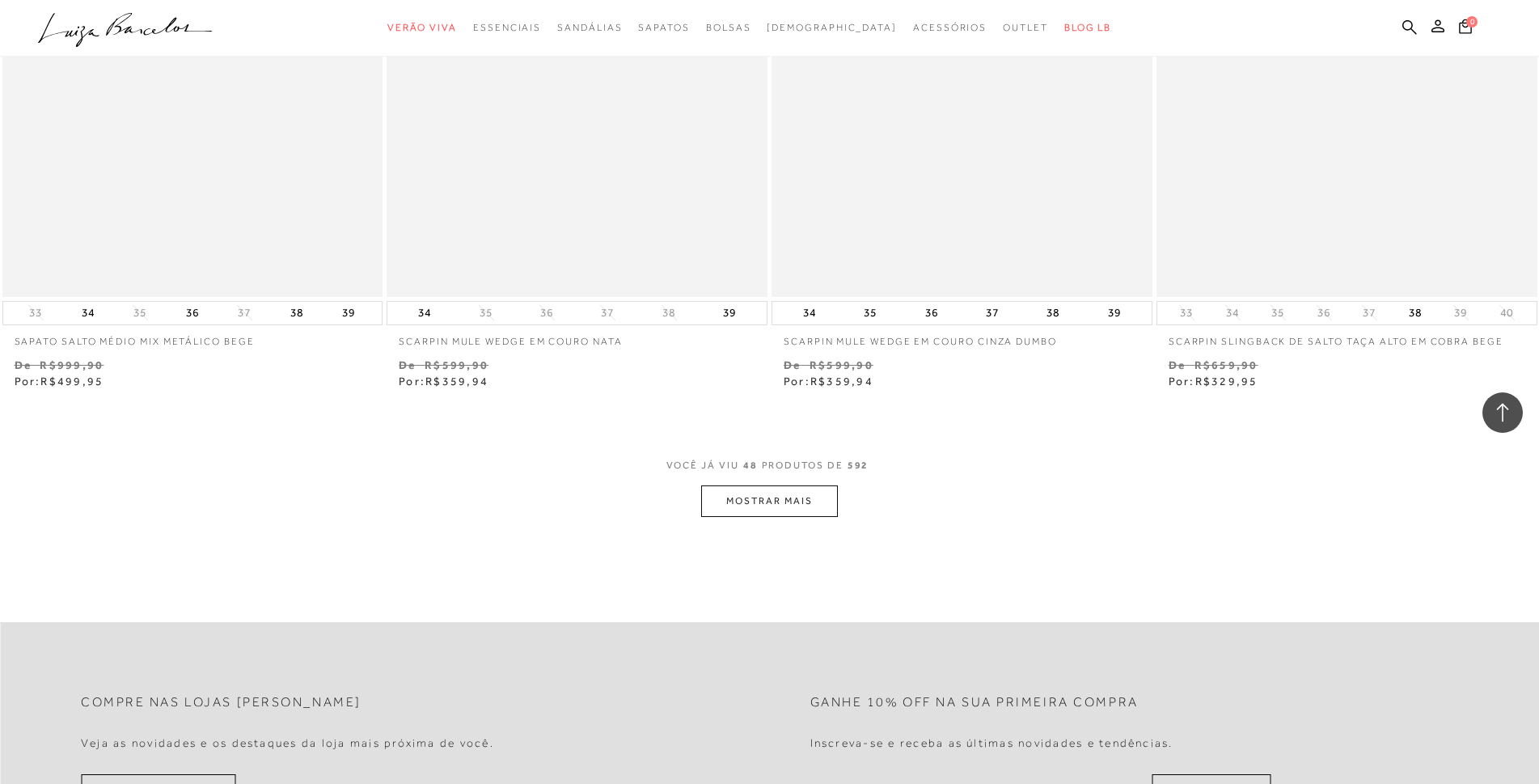
scroll to position [8170, 0]
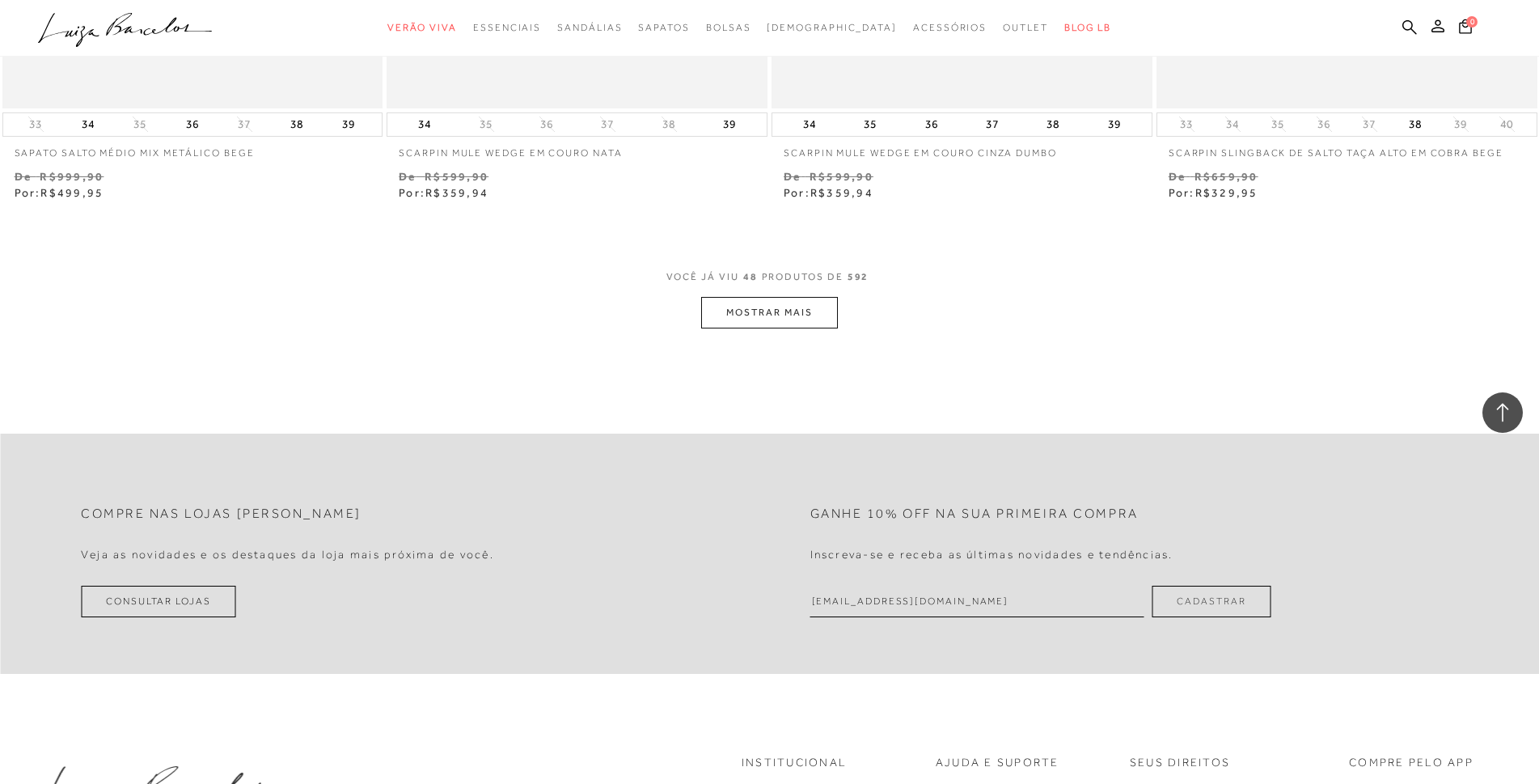
click at [767, 325] on button "MOSTRAR MAIS" at bounding box center [769, 313] width 136 height 32
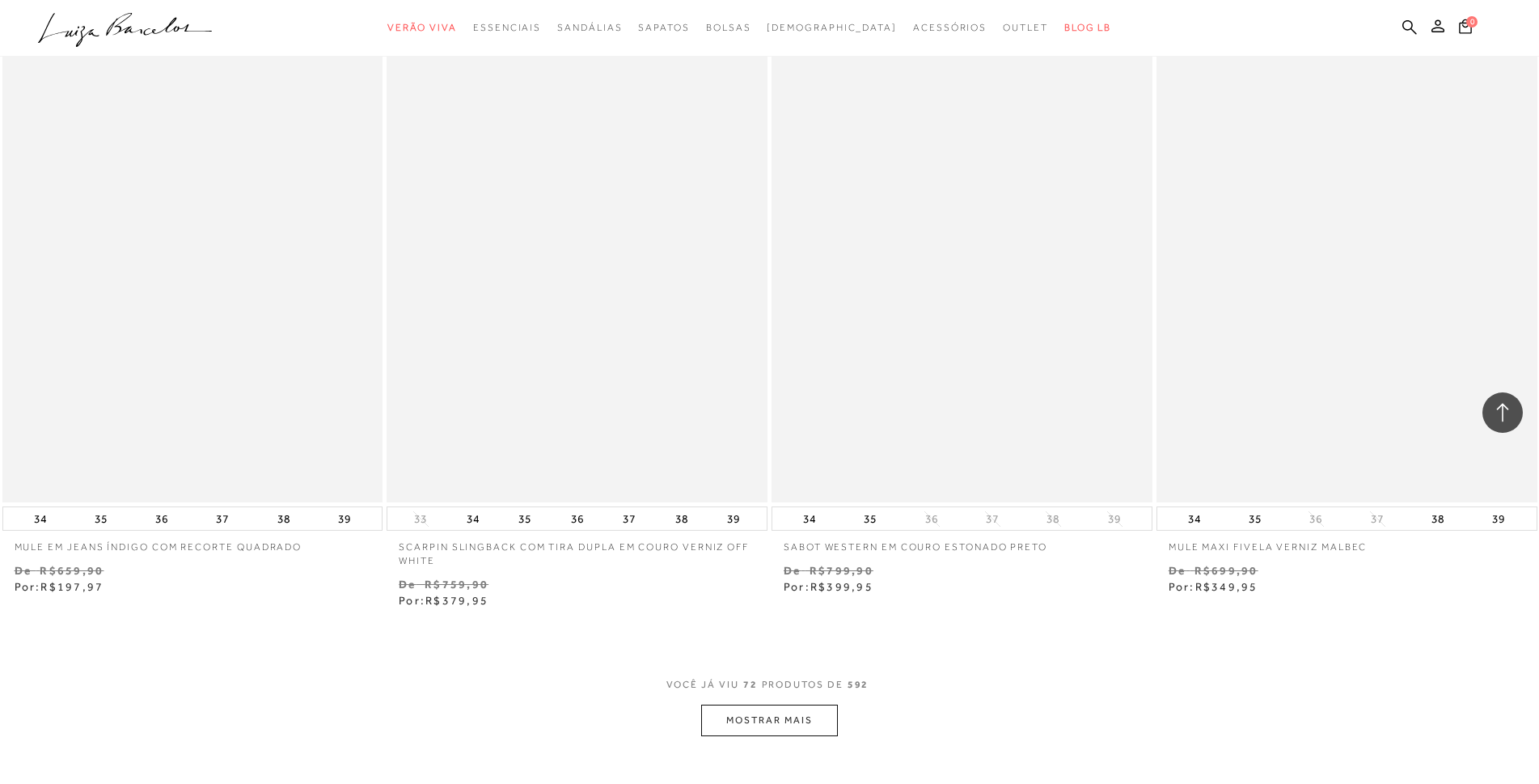
scroll to position [11931, 0]
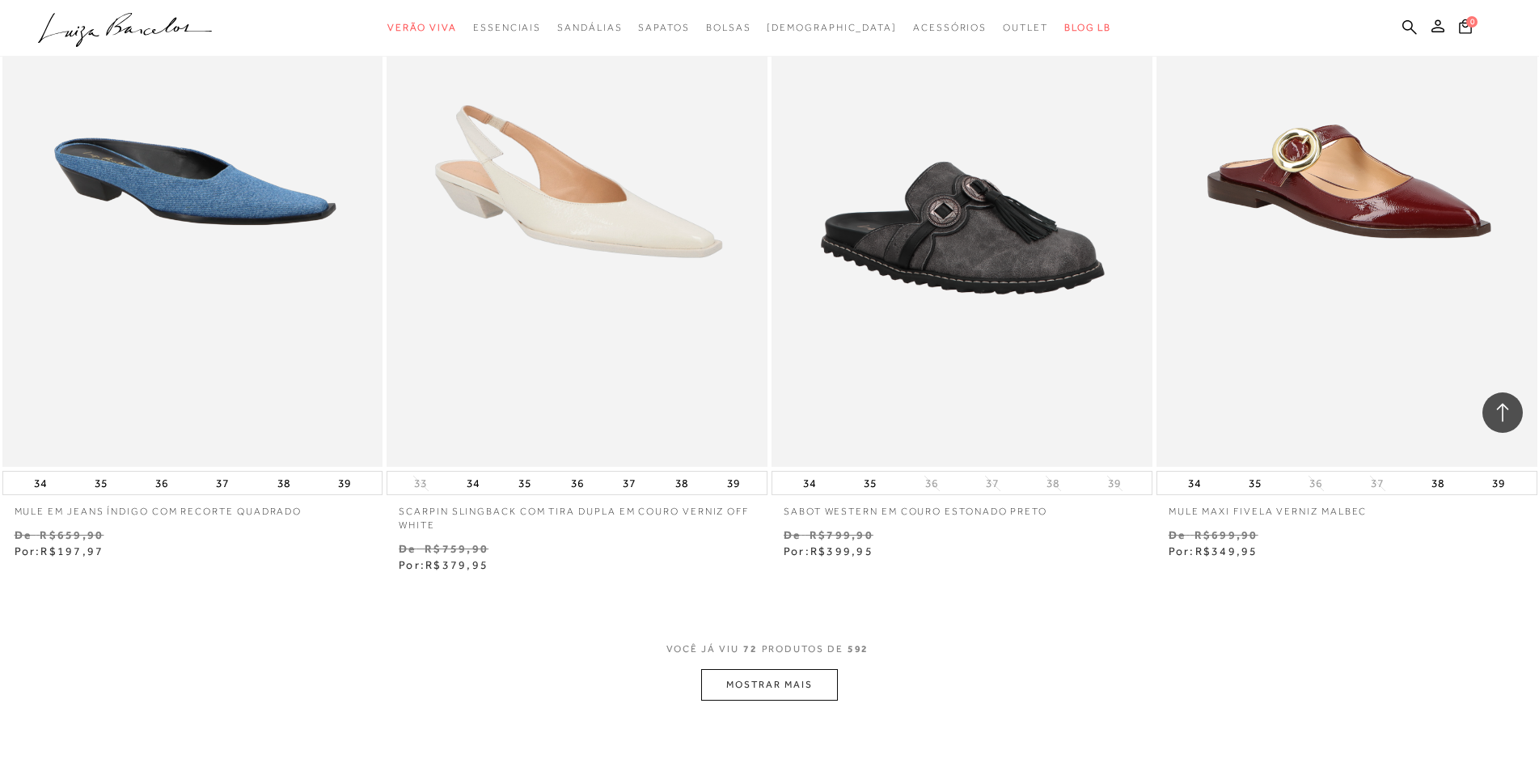
click at [810, 682] on button "MOSTRAR MAIS" at bounding box center [769, 684] width 136 height 32
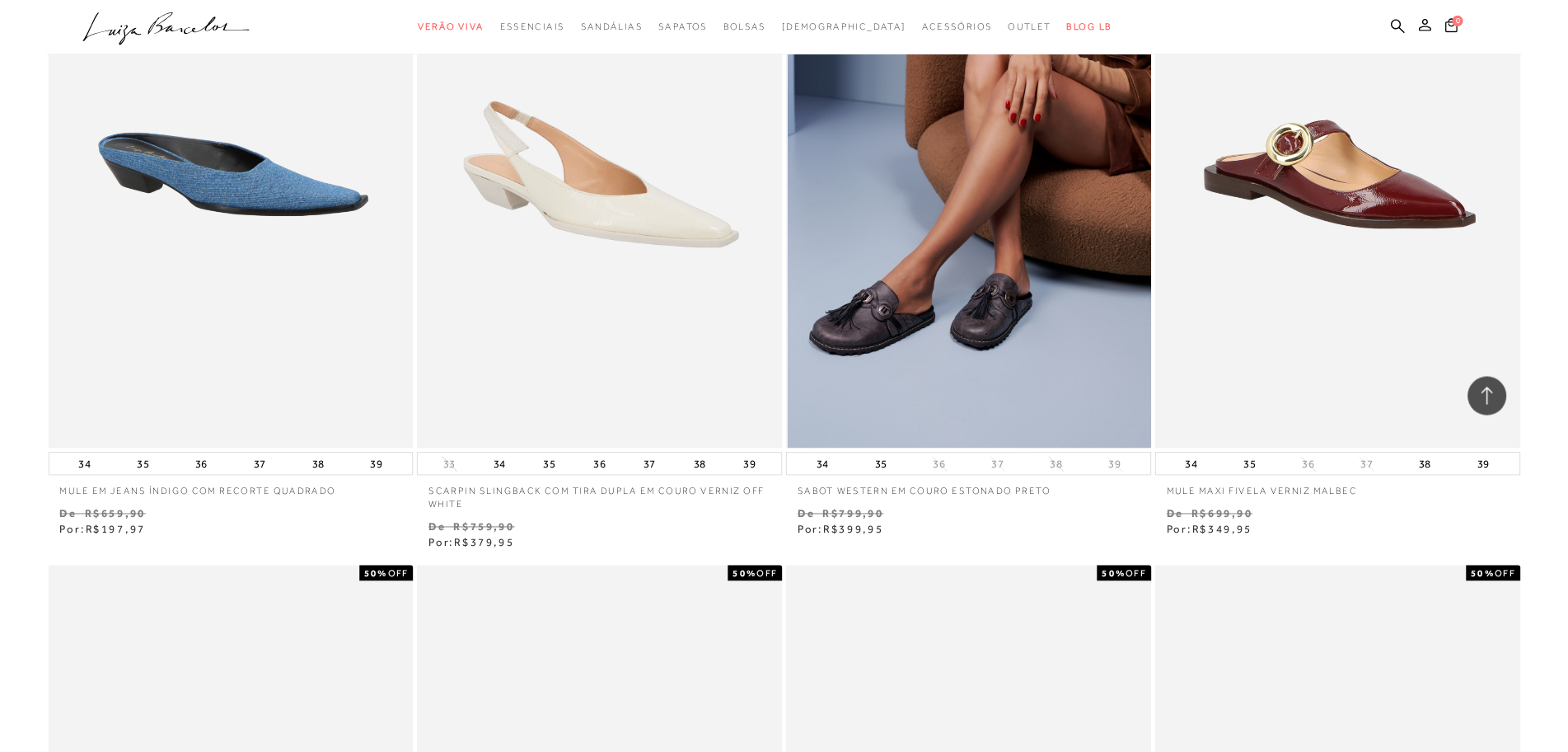
scroll to position [12653, 0]
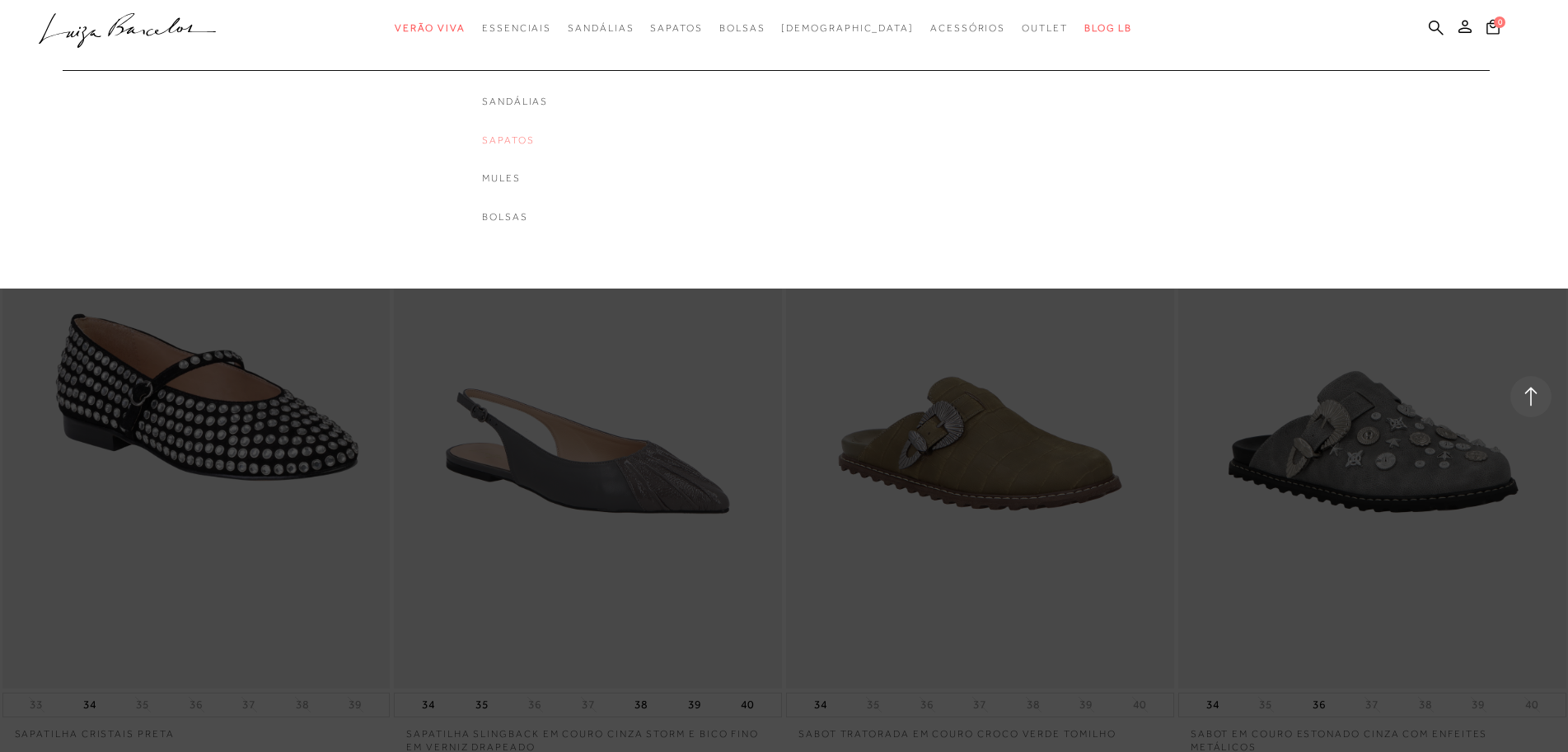
click at [548, 135] on link "Sapatos" at bounding box center [515, 140] width 66 height 14
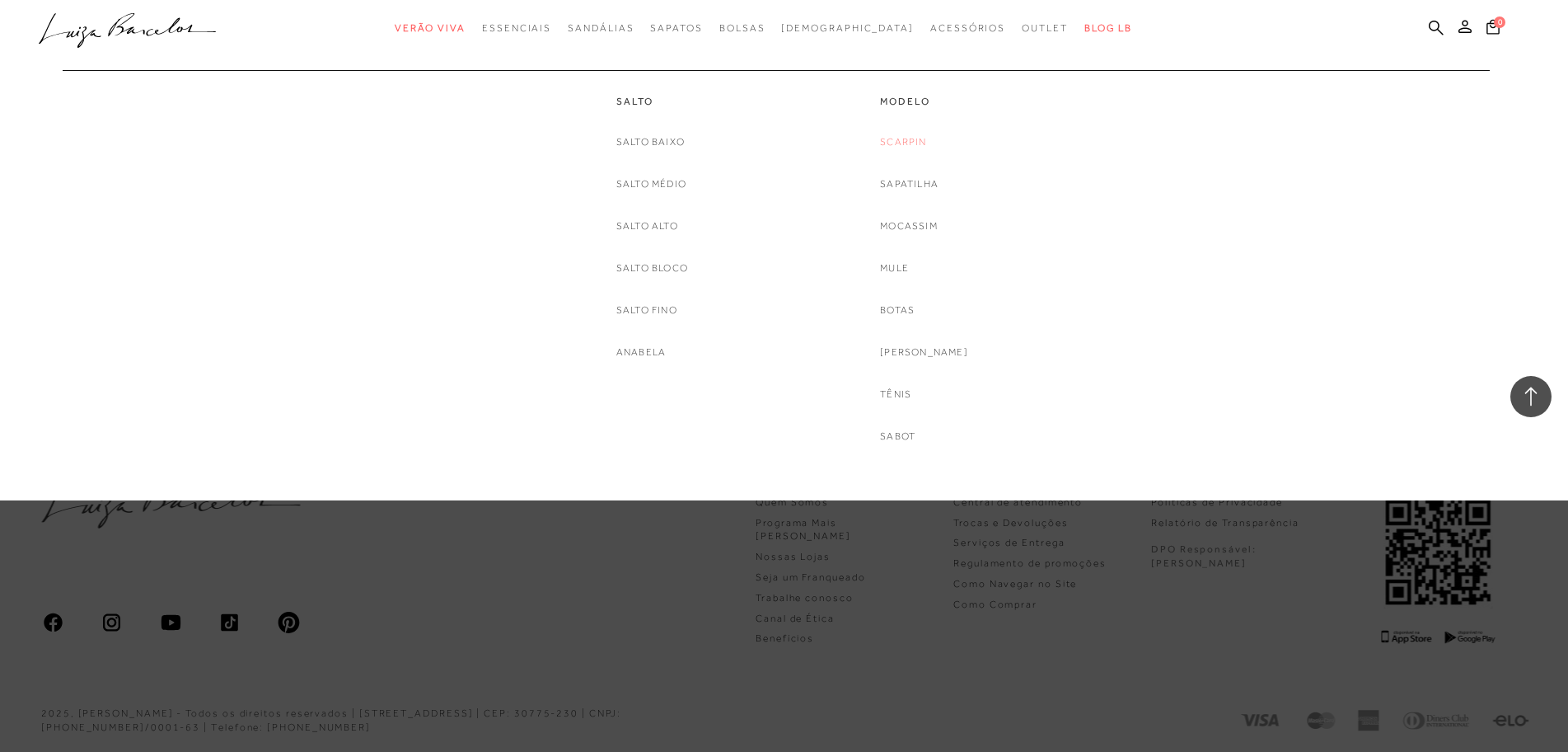
type input "[EMAIL_ADDRESS][DOMAIN_NAME]"
click at [921, 142] on link "Scarpin" at bounding box center [903, 142] width 46 height 17
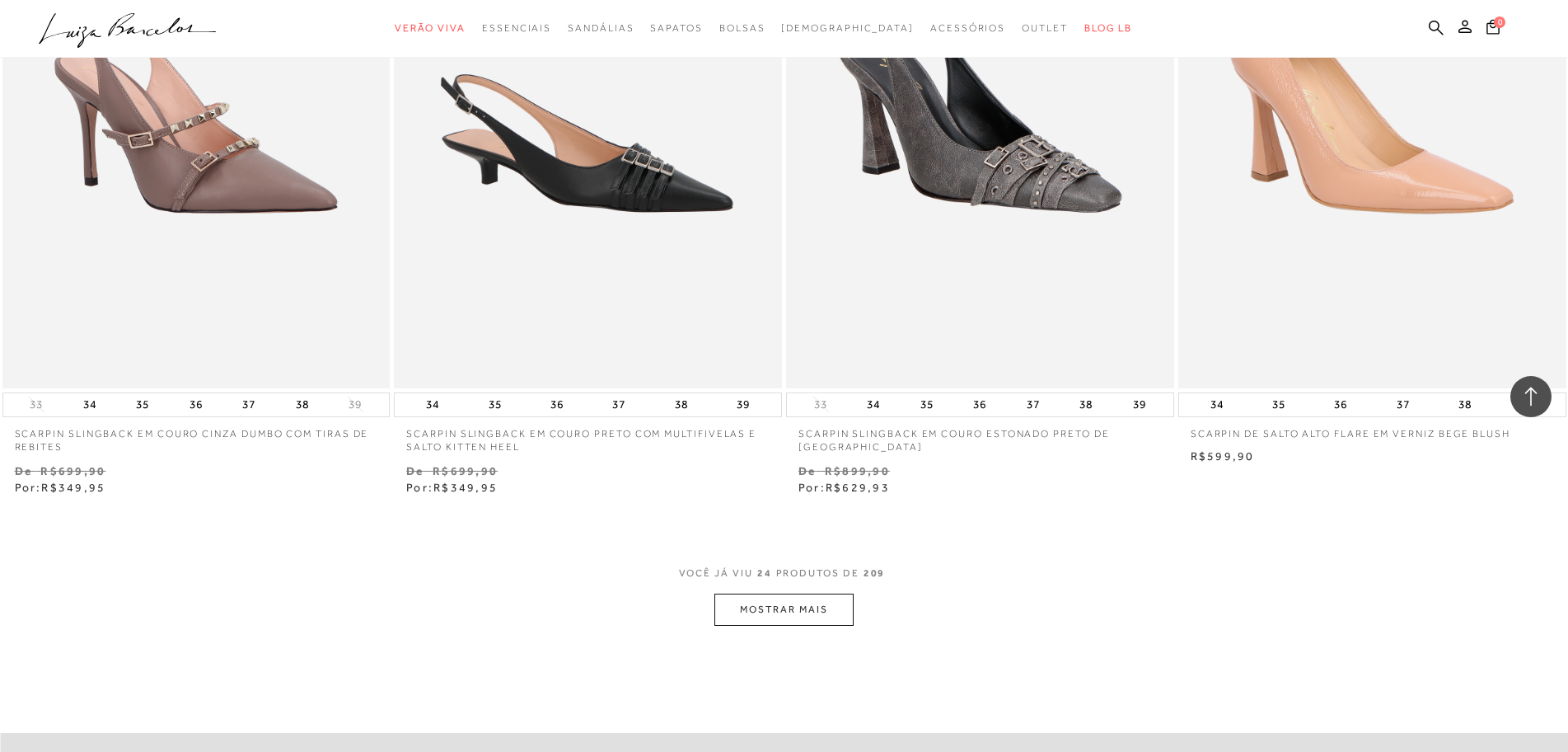
scroll to position [3874, 0]
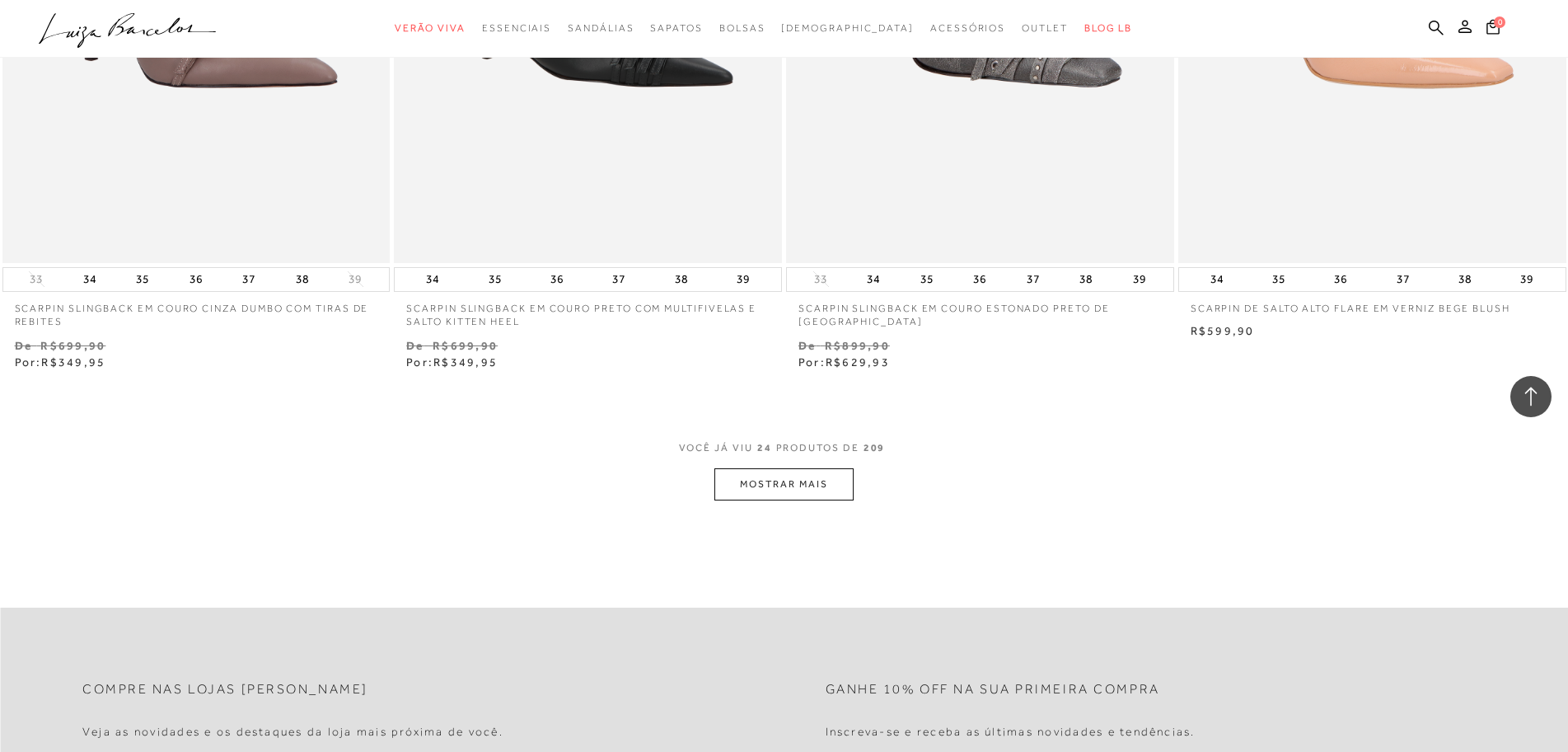
click at [818, 475] on button "MOSTRAR MAIS" at bounding box center [783, 484] width 138 height 32
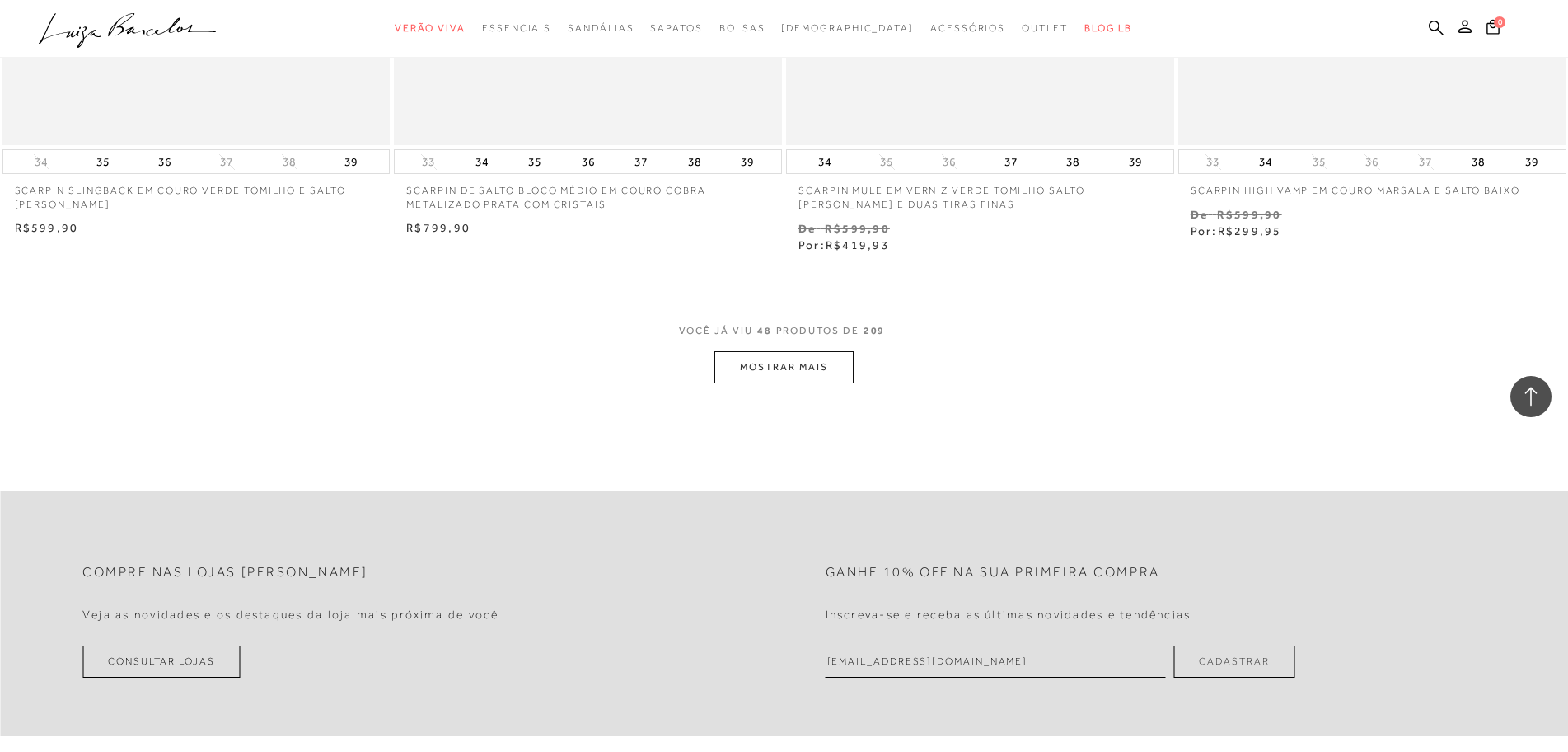
scroll to position [8243, 0]
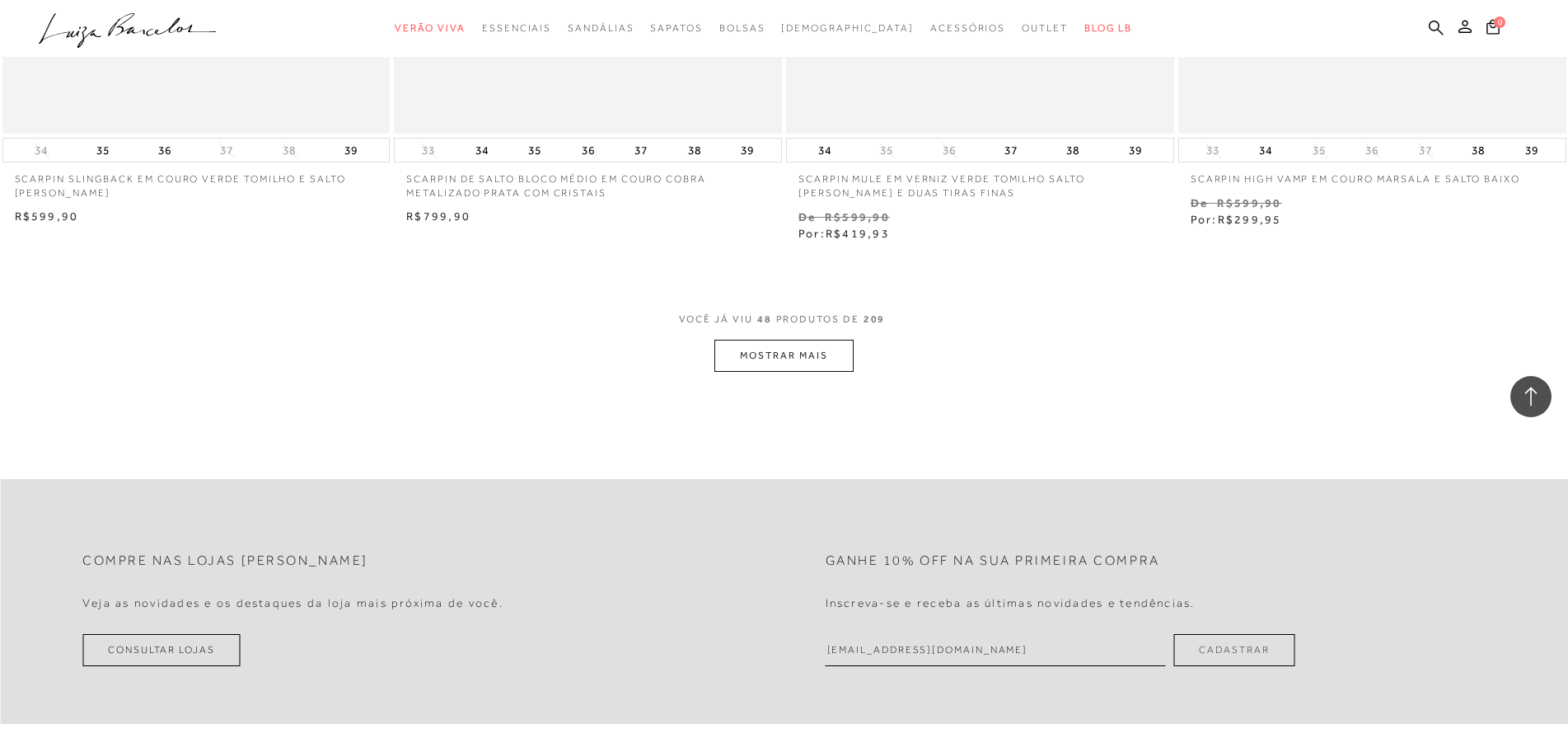
click at [846, 352] on button "MOSTRAR MAIS" at bounding box center [783, 355] width 138 height 32
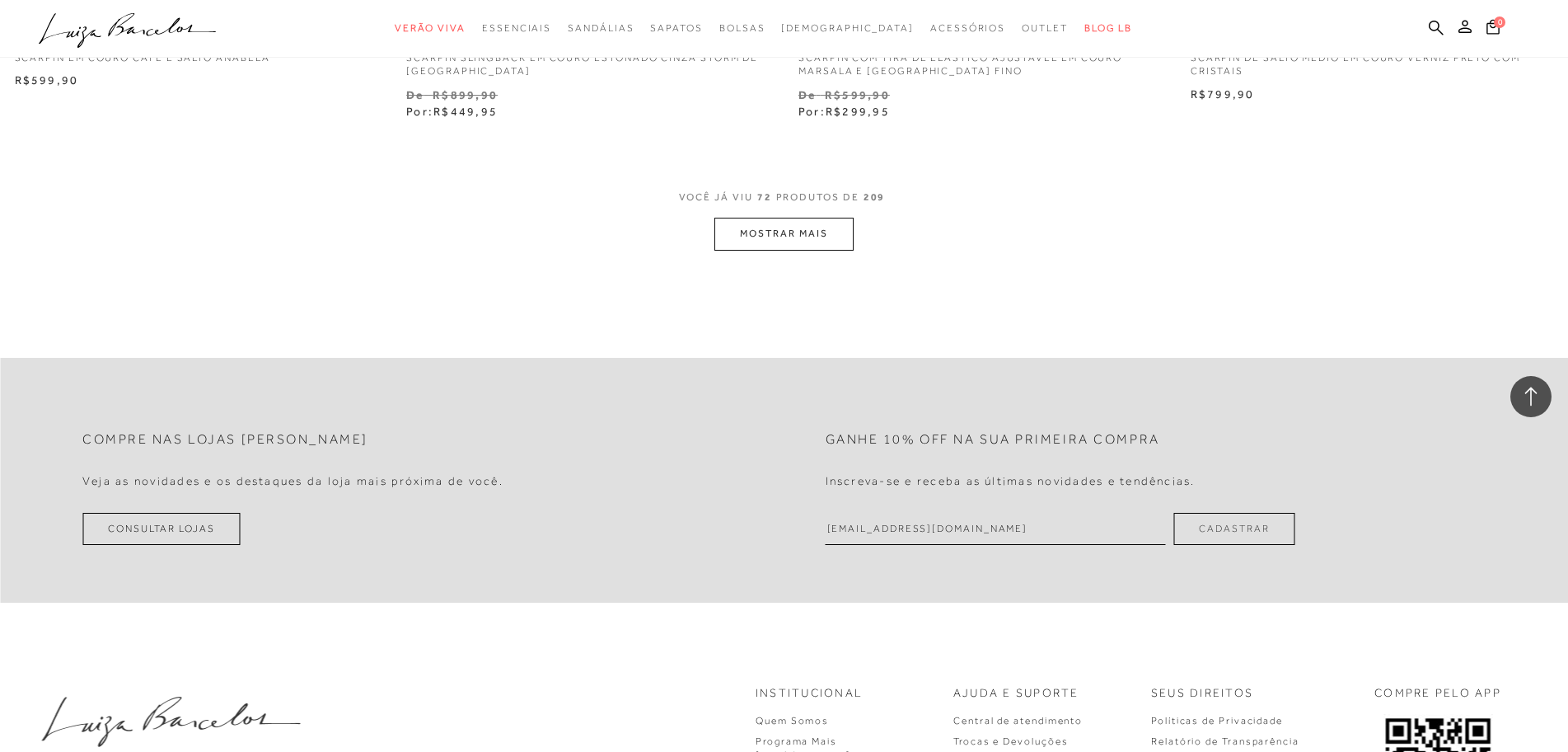
scroll to position [12613, 0]
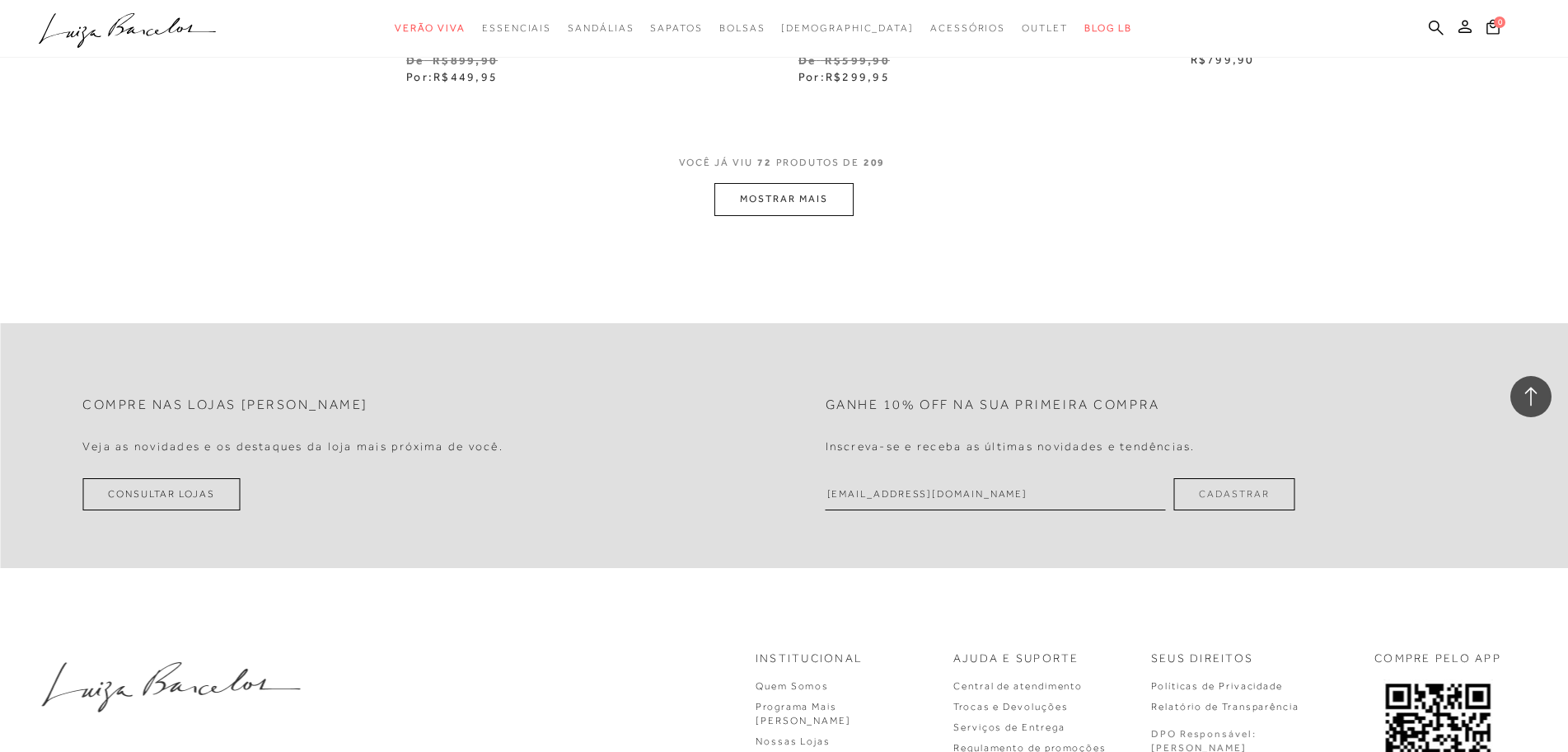
click at [776, 203] on button "MOSTRAR MAIS" at bounding box center [783, 198] width 138 height 32
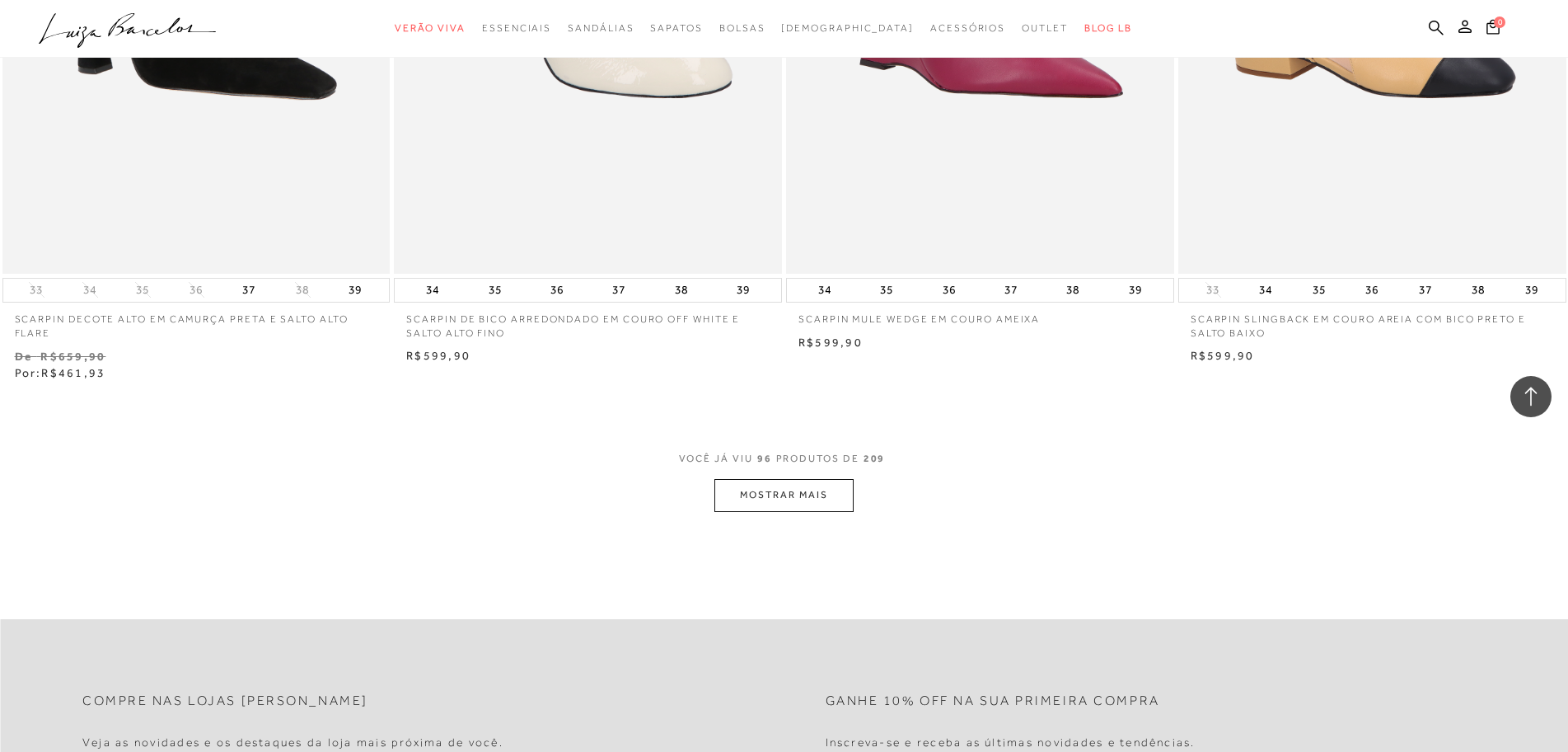
scroll to position [16569, 0]
